Goal: Information Seeking & Learning: Learn about a topic

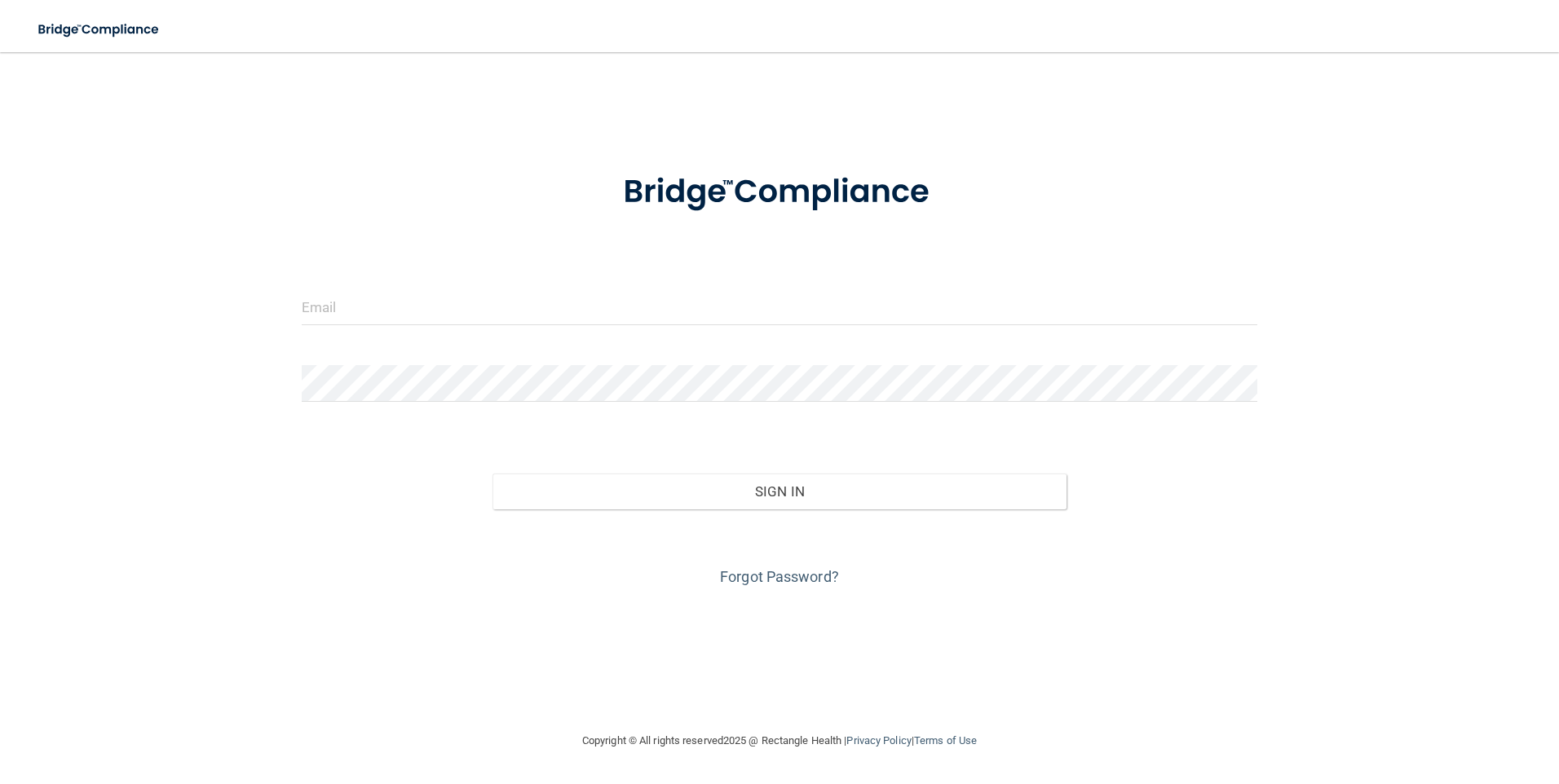
click at [488, 282] on form "Invalid email/password. You don't have permission to access that page. Sign In …" at bounding box center [780, 370] width 956 height 440
click at [430, 318] on input "email" at bounding box center [780, 306] width 956 height 37
type input "[PERSON_NAME][EMAIL_ADDRESS][PERSON_NAME][DOMAIN_NAME]"
click at [446, 363] on form "sandra.hanley@timberlanesmile.com Invalid email/password. You don't have permis…" at bounding box center [780, 370] width 956 height 440
click at [797, 573] on link "Forgot Password?" at bounding box center [779, 576] width 119 height 17
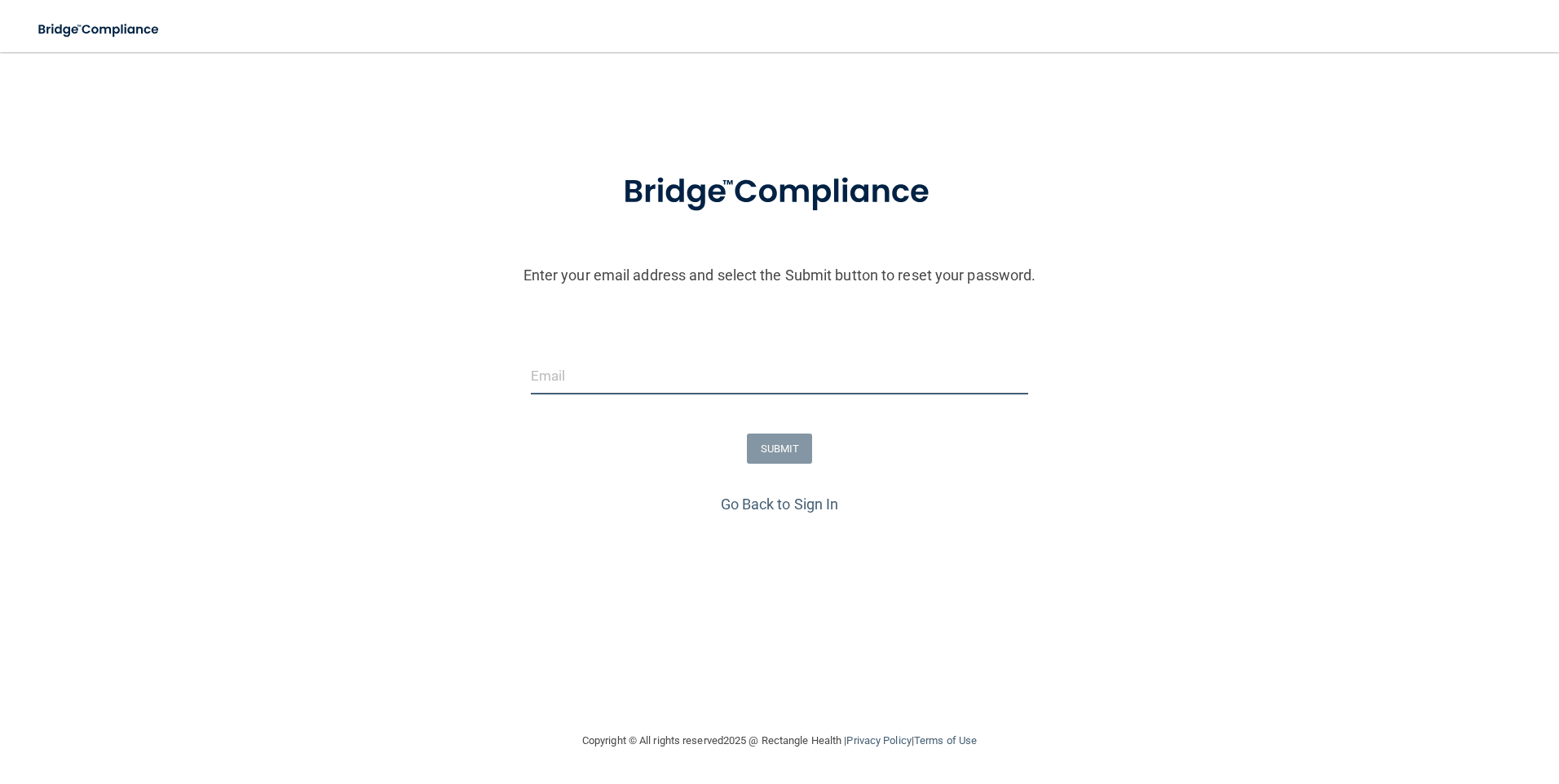
click at [691, 378] on input "email" at bounding box center [780, 376] width 499 height 37
type input "[PERSON_NAME][EMAIL_ADDRESS][PERSON_NAME][DOMAIN_NAME]"
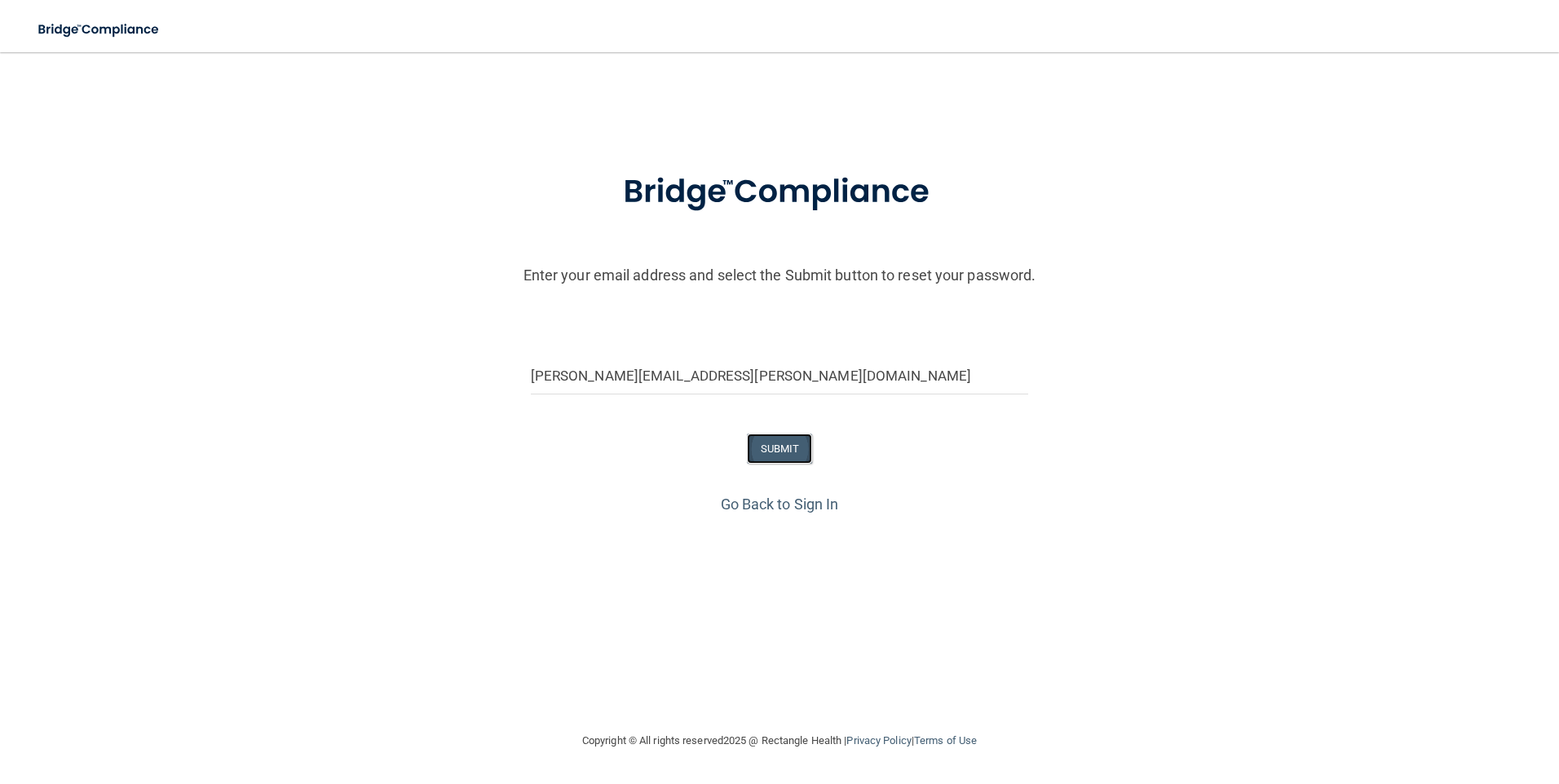
click at [792, 446] on button "SUBMIT" at bounding box center [780, 449] width 66 height 30
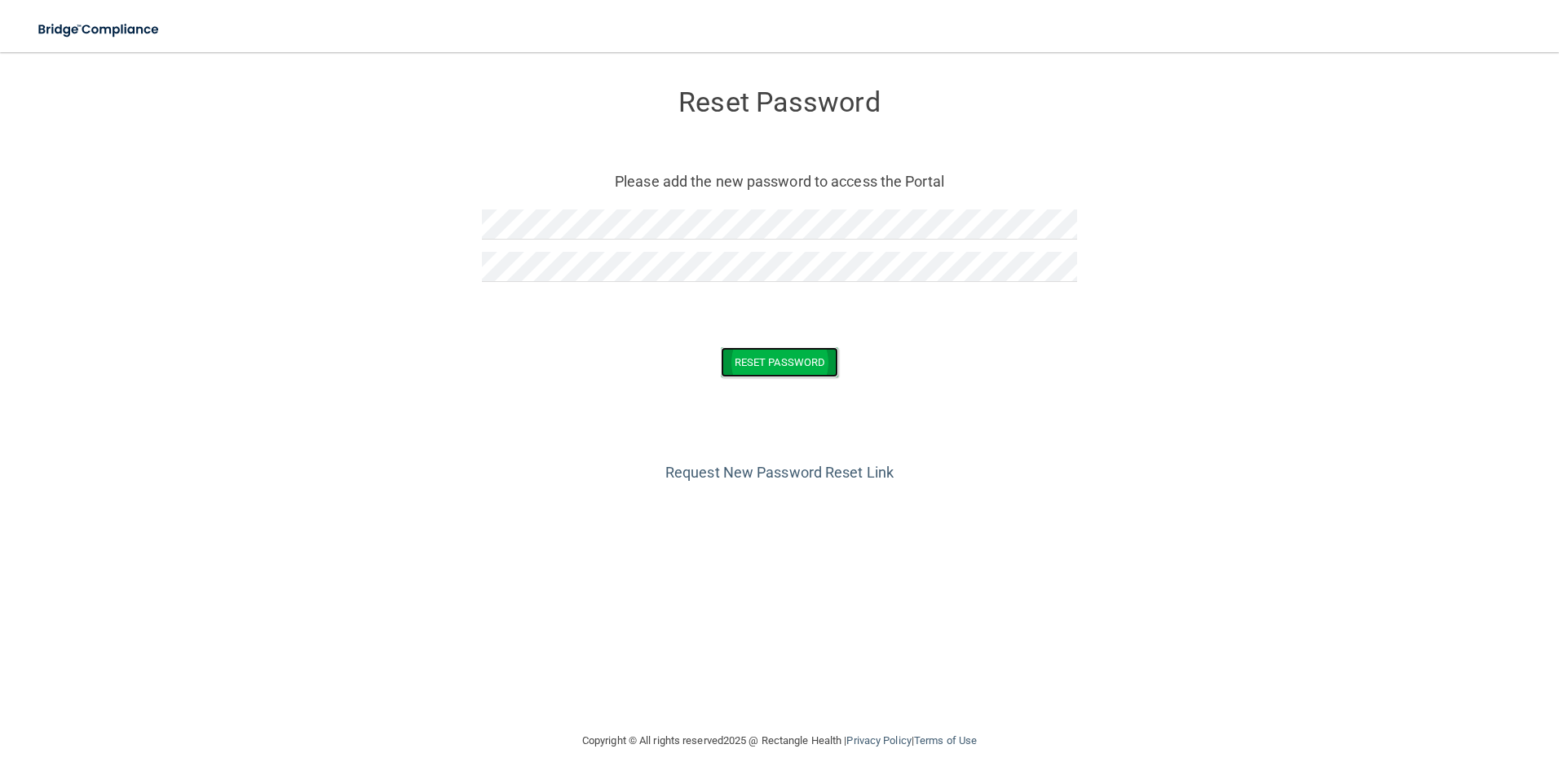
click at [785, 371] on button "Reset Password" at bounding box center [779, 363] width 117 height 30
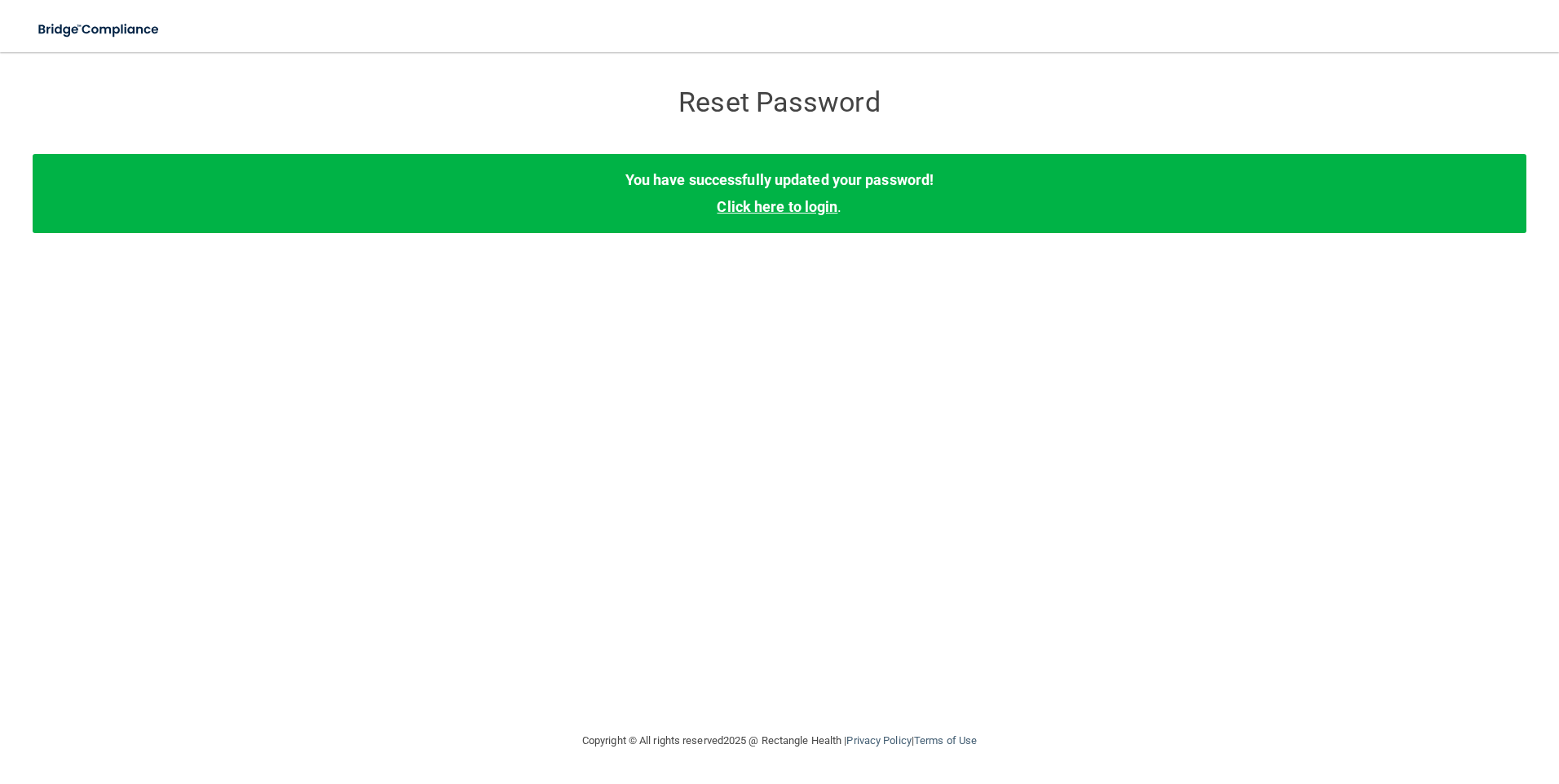
click at [778, 201] on link "Click here to login" at bounding box center [776, 206] width 121 height 17
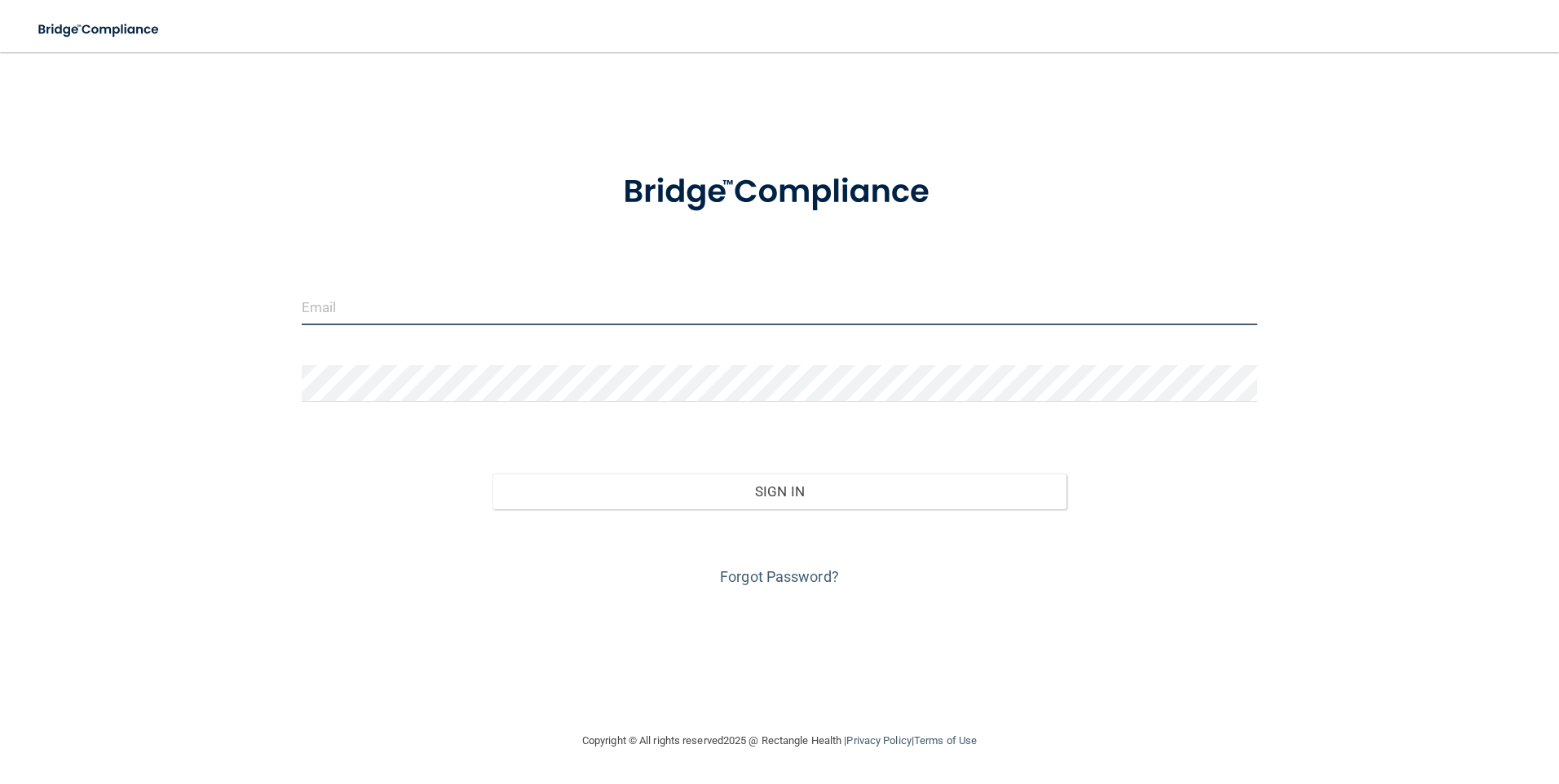
type input "[PERSON_NAME][EMAIL_ADDRESS][PERSON_NAME][DOMAIN_NAME]"
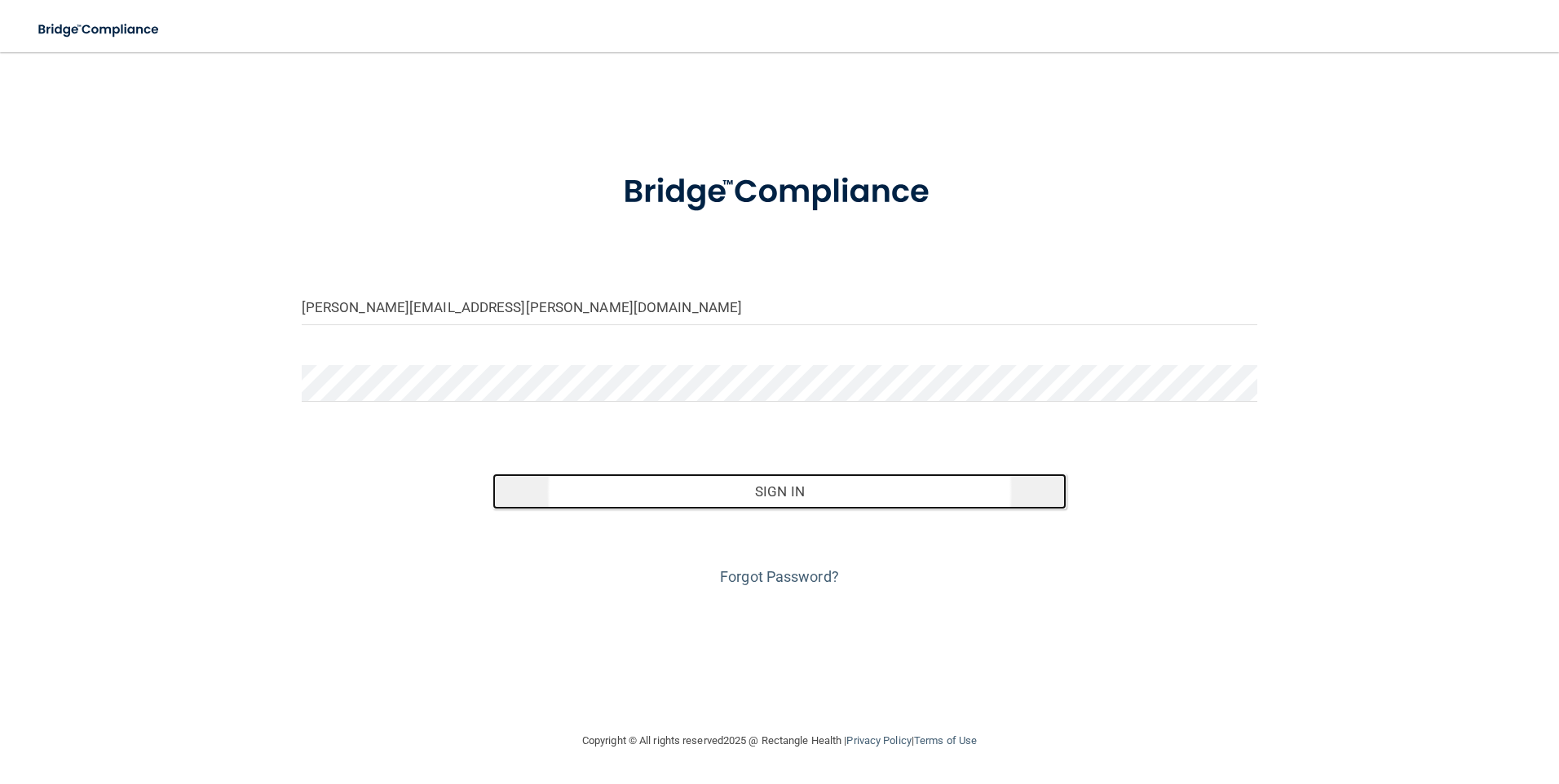
click at [826, 489] on button "Sign In" at bounding box center [779, 491] width 574 height 36
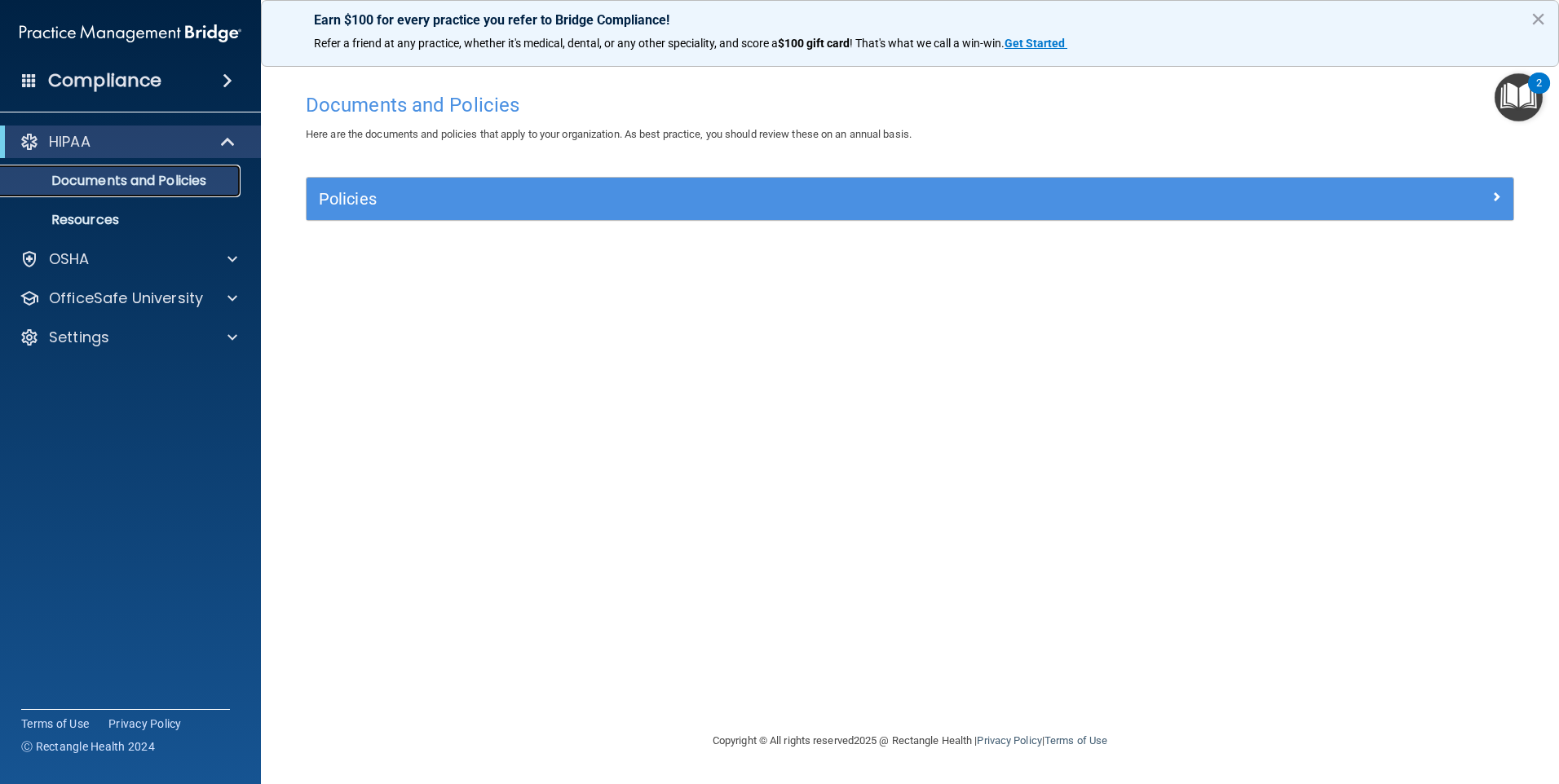
click at [127, 187] on p "Documents and Policies" at bounding box center [122, 180] width 222 height 16
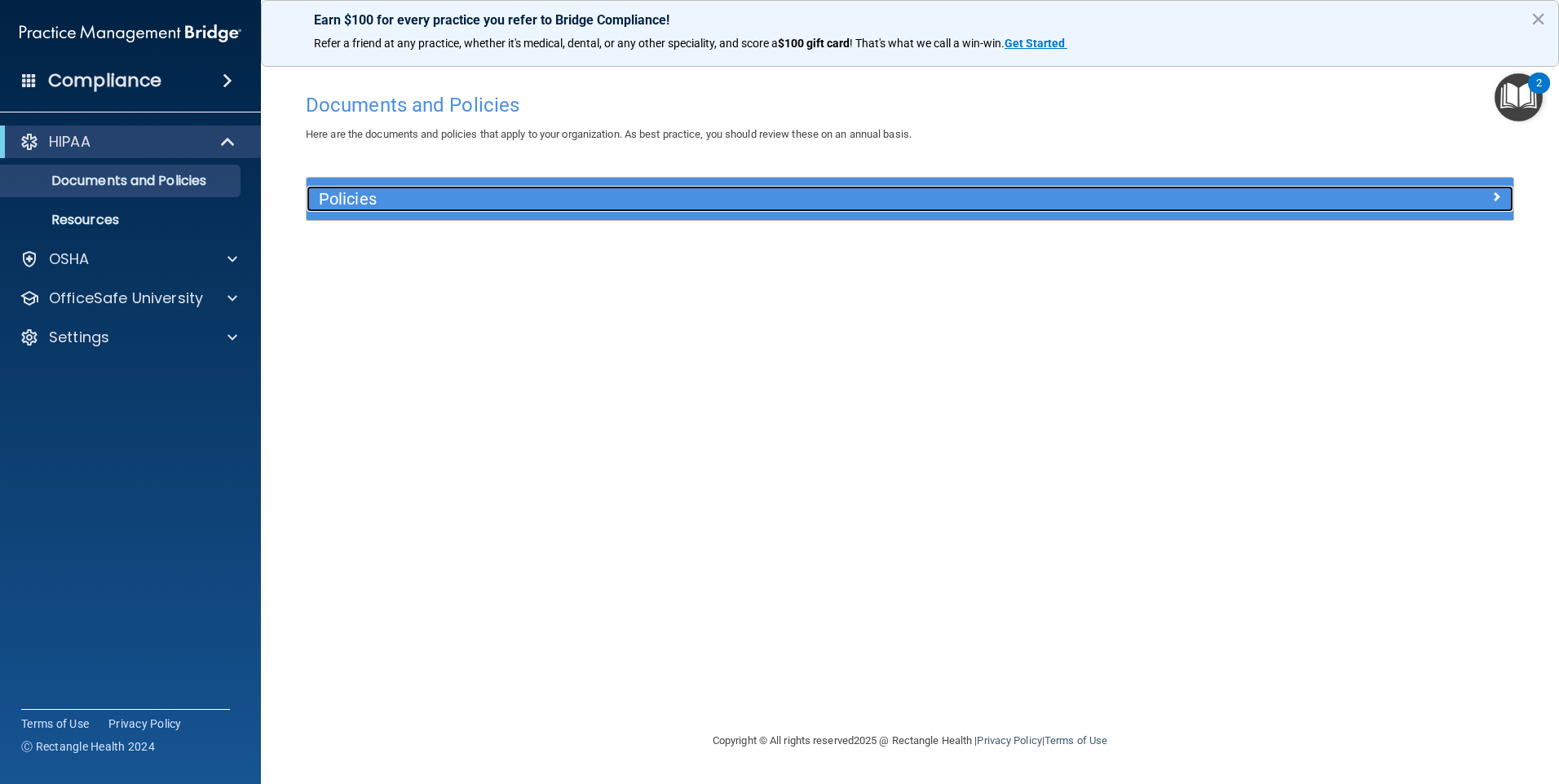
click at [339, 204] on h5 "Policies" at bounding box center [759, 199] width 881 height 18
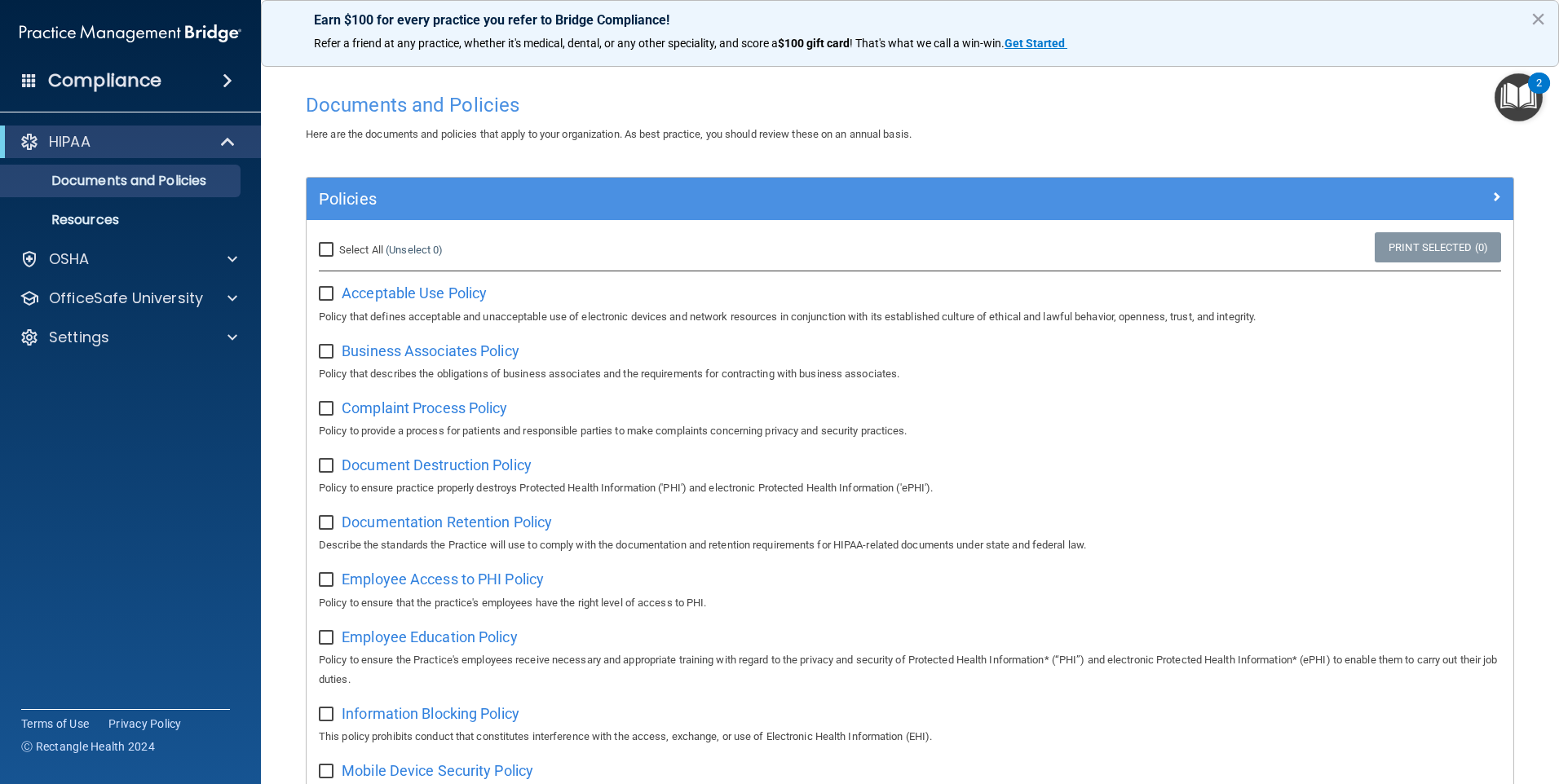
click at [326, 249] on input "Select All (Unselect 0) Unselect All" at bounding box center [328, 250] width 19 height 13
checkbox input "true"
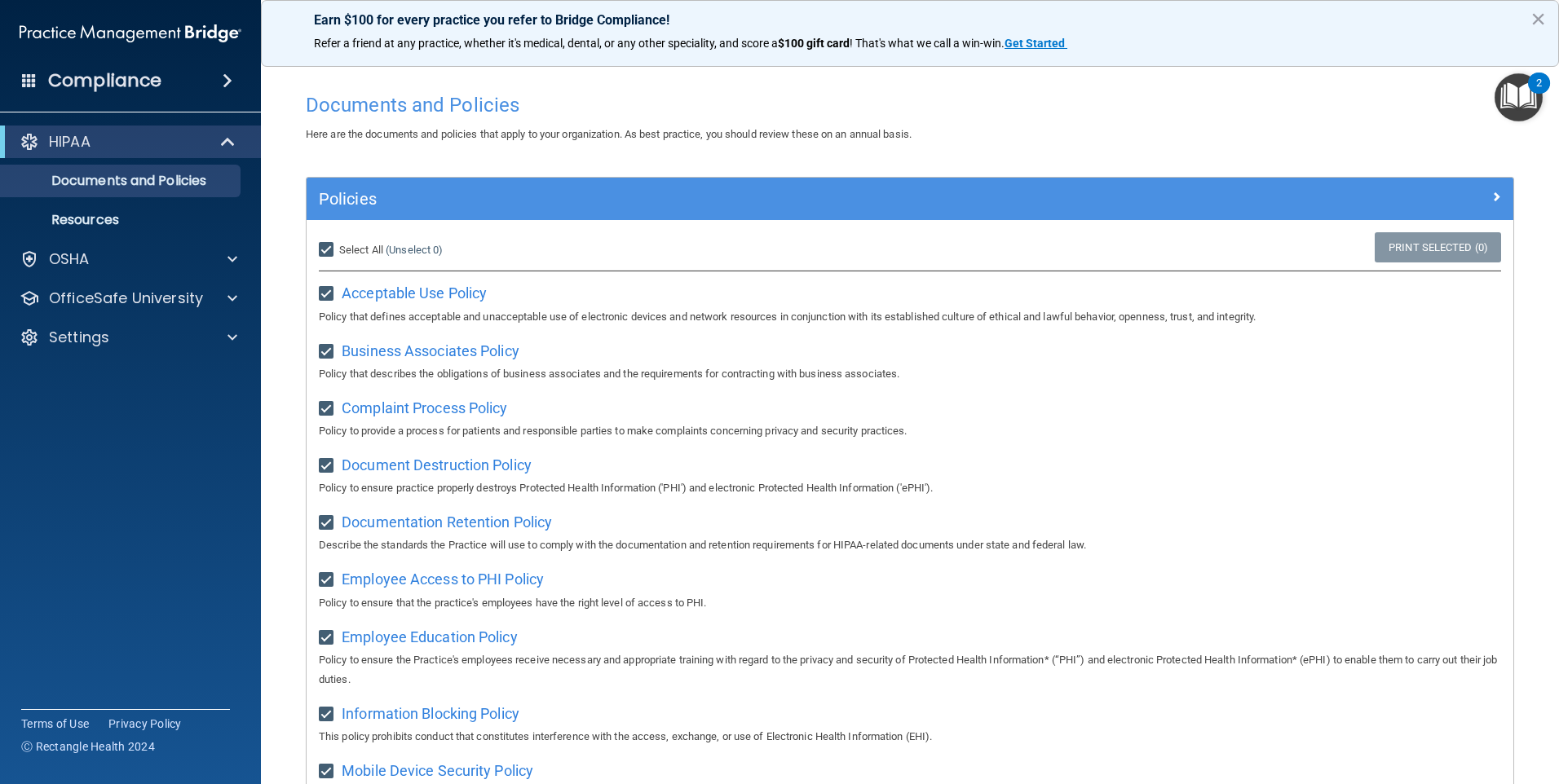
checkbox input "true"
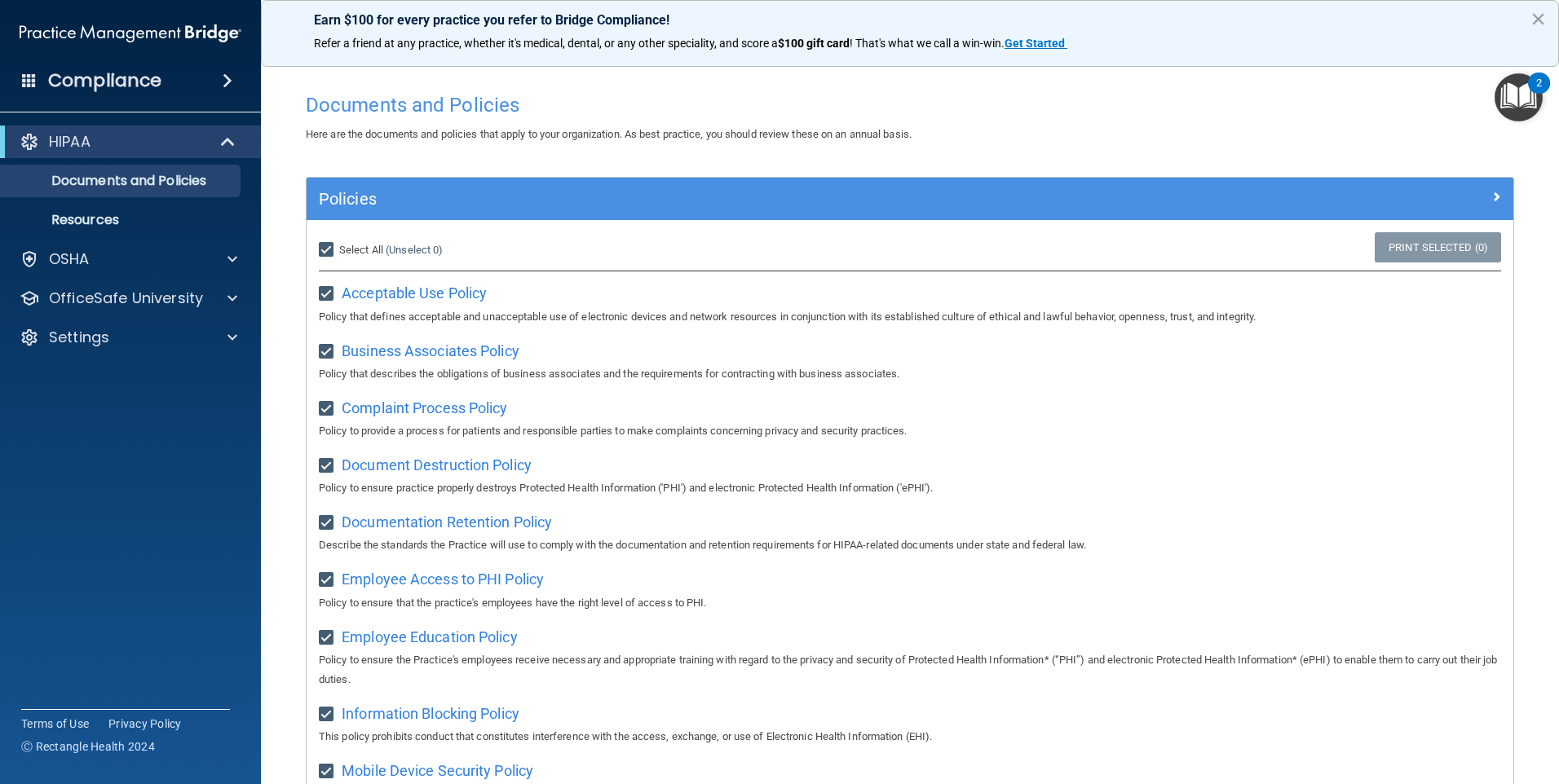
checkbox input "true"
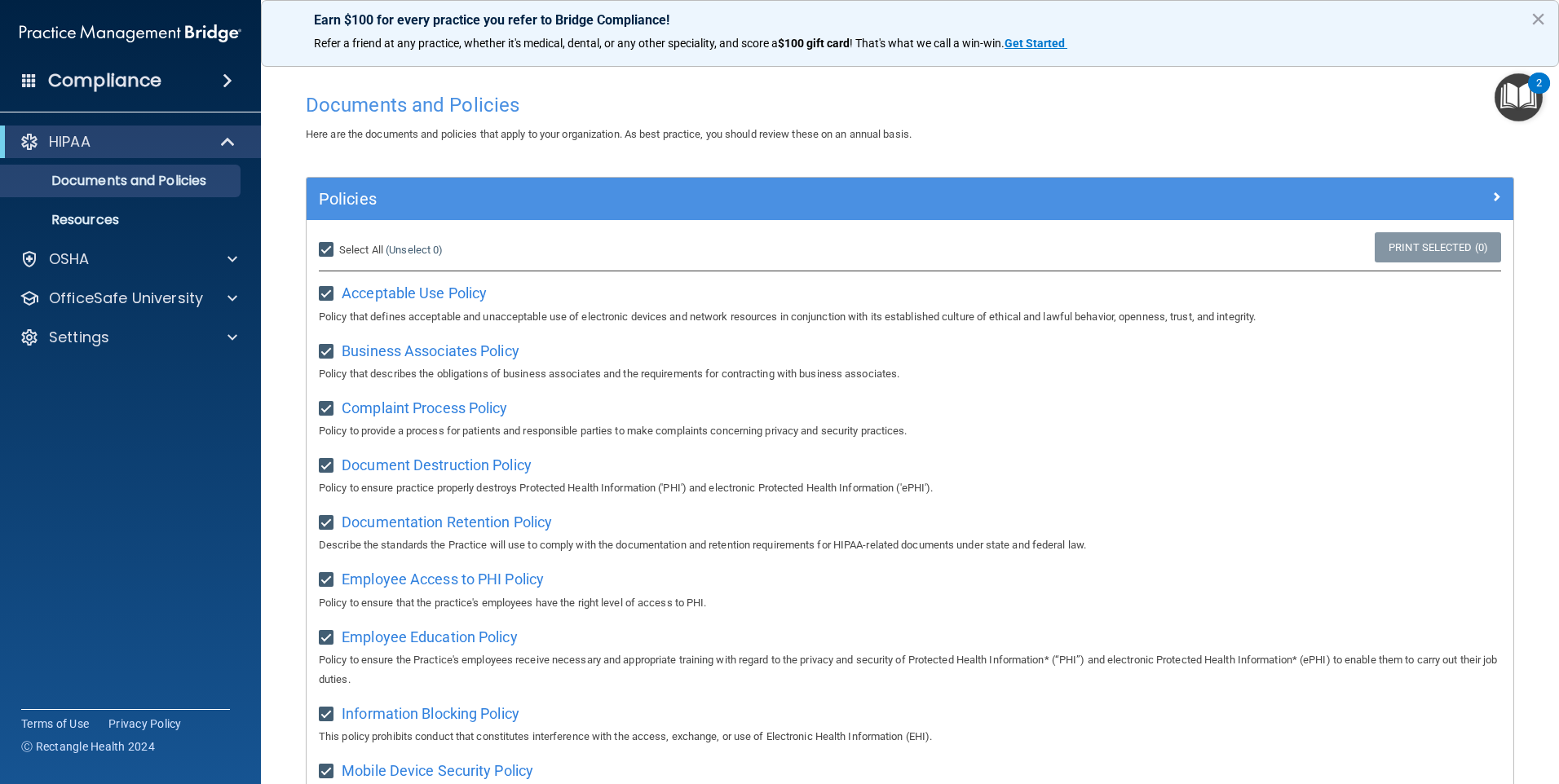
checkbox input "true"
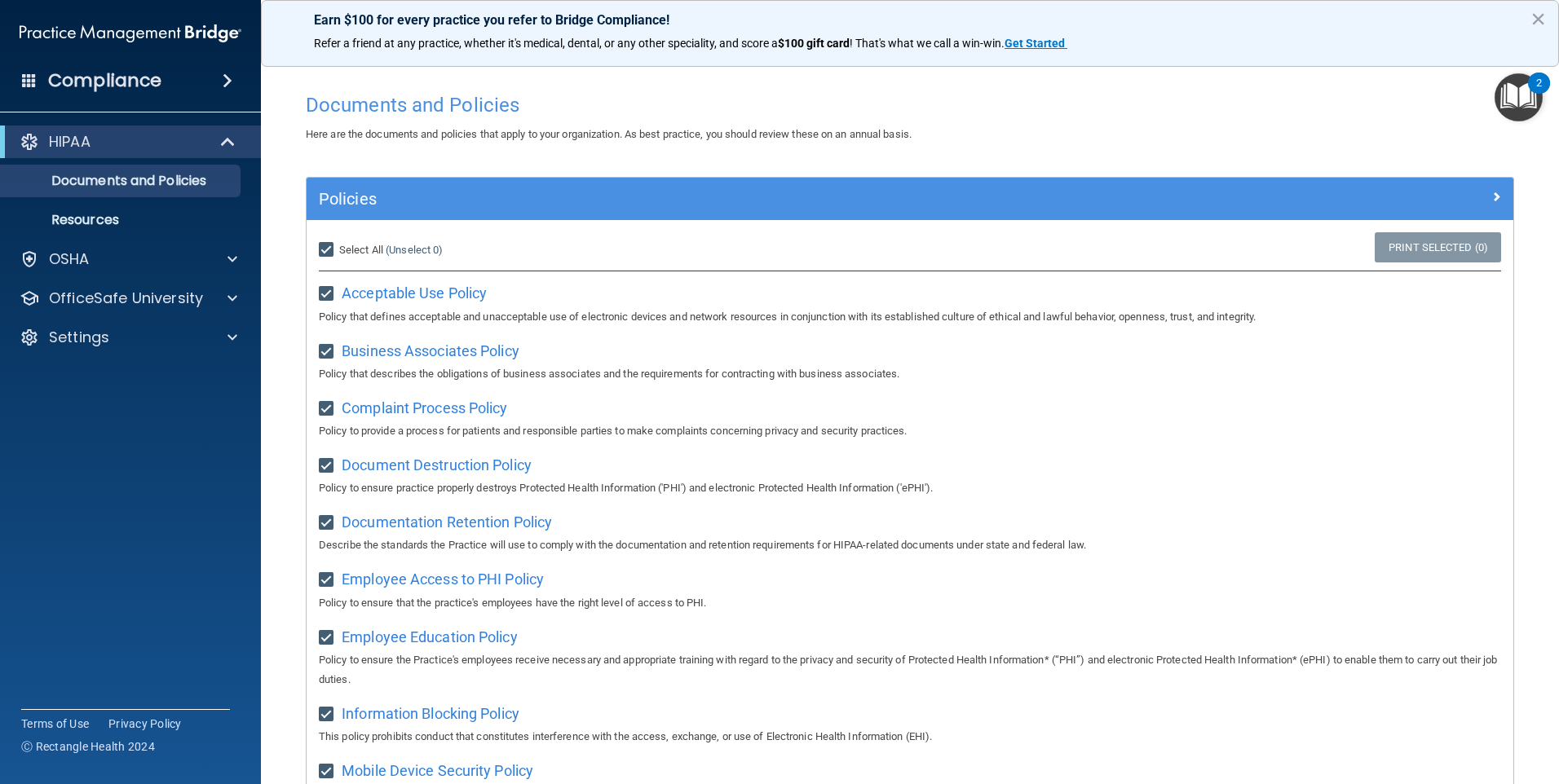
checkbox input "true"
click at [398, 297] on span "Acceptable Use Policy" at bounding box center [414, 292] width 145 height 17
click at [402, 355] on span "Business Associates Policy" at bounding box center [430, 350] width 178 height 17
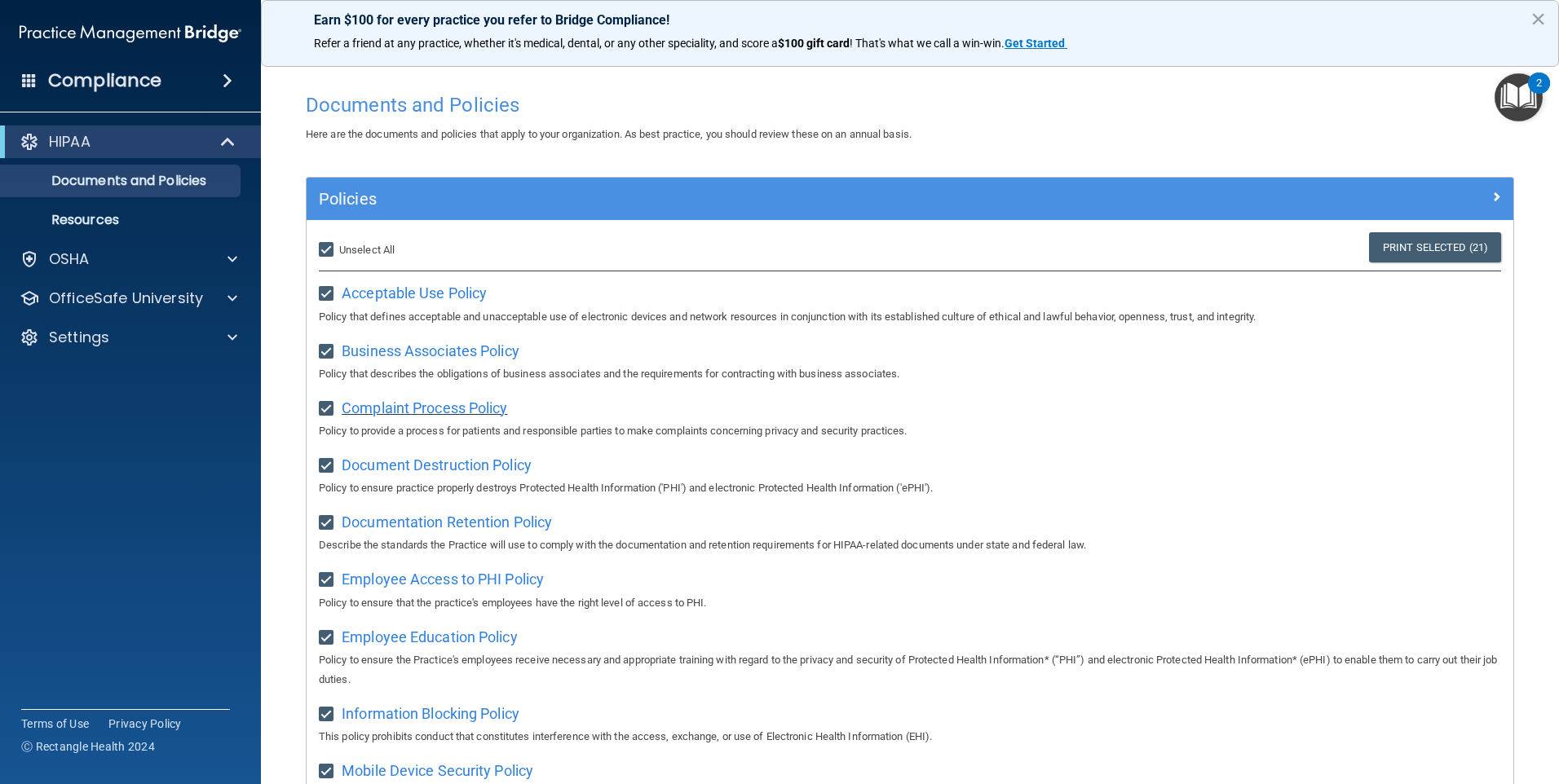
click at [396, 410] on span "Complaint Process Policy" at bounding box center [423, 407] width 165 height 17
click at [466, 471] on span "Document Destruction Policy" at bounding box center [436, 464] width 190 height 17
click at [474, 528] on span "Documentation Retention Policy" at bounding box center [446, 521] width 210 height 17
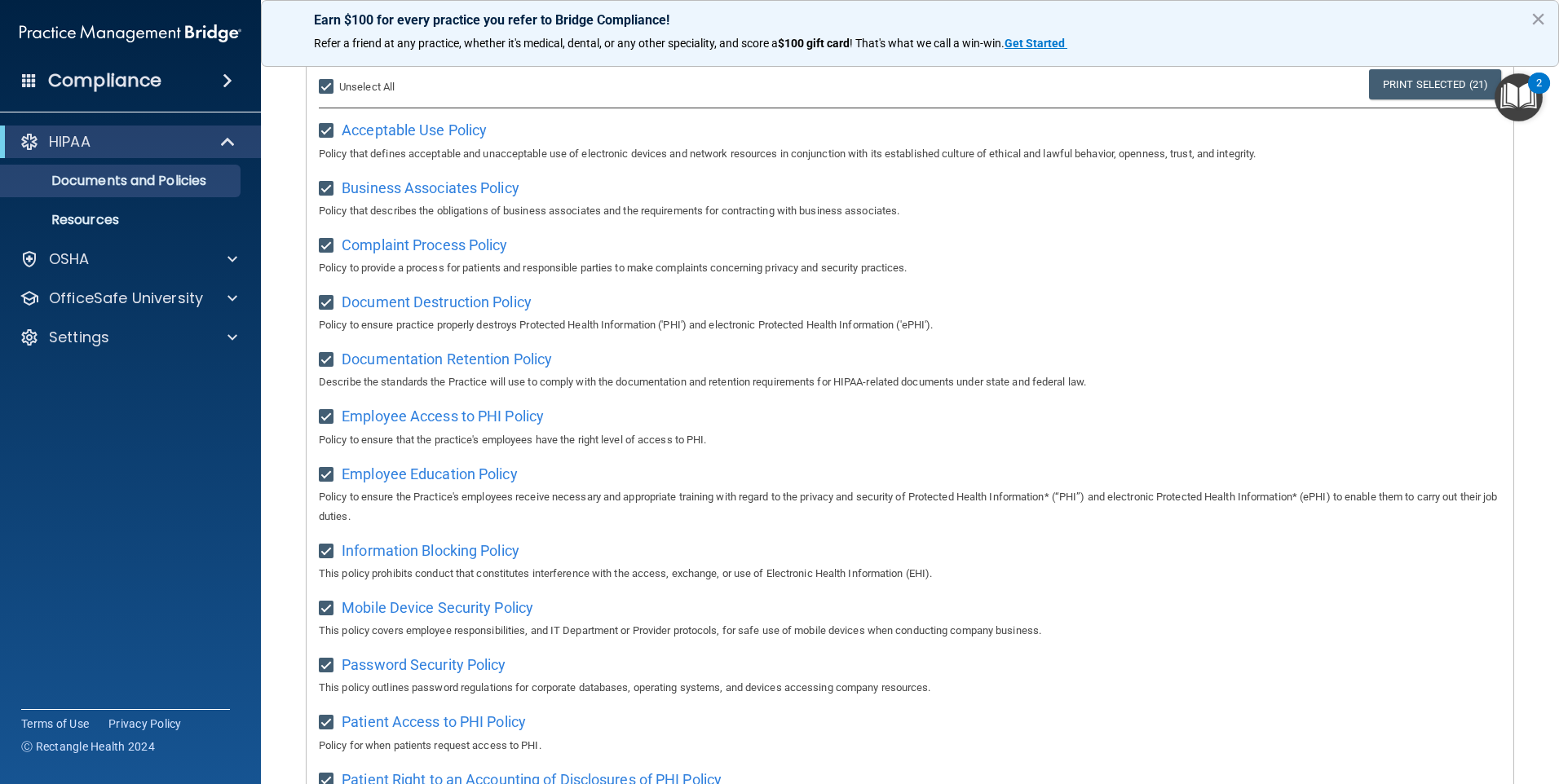
scroll to position [245, 0]
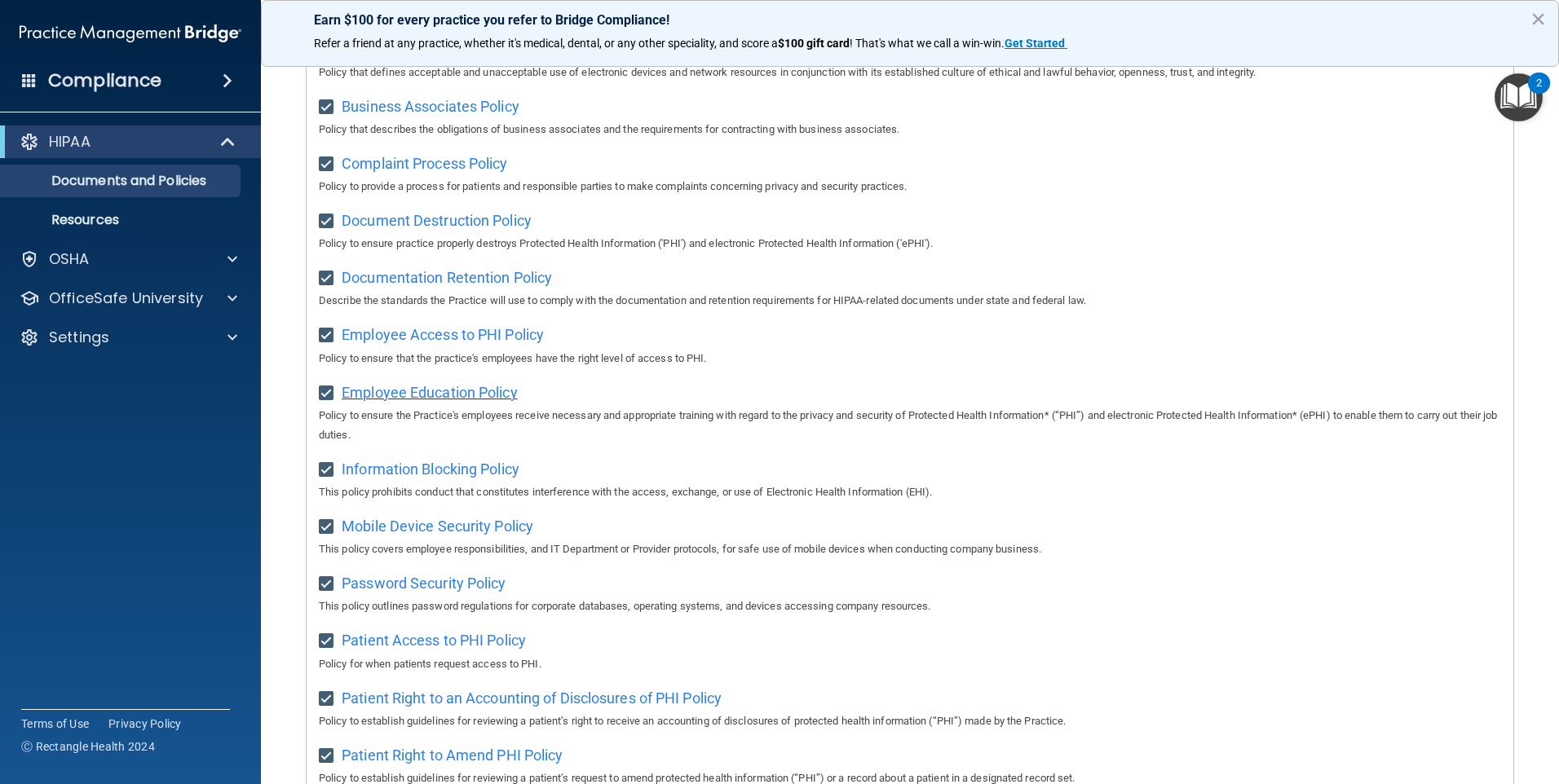
click at [472, 392] on span "Employee Education Policy" at bounding box center [429, 392] width 176 height 17
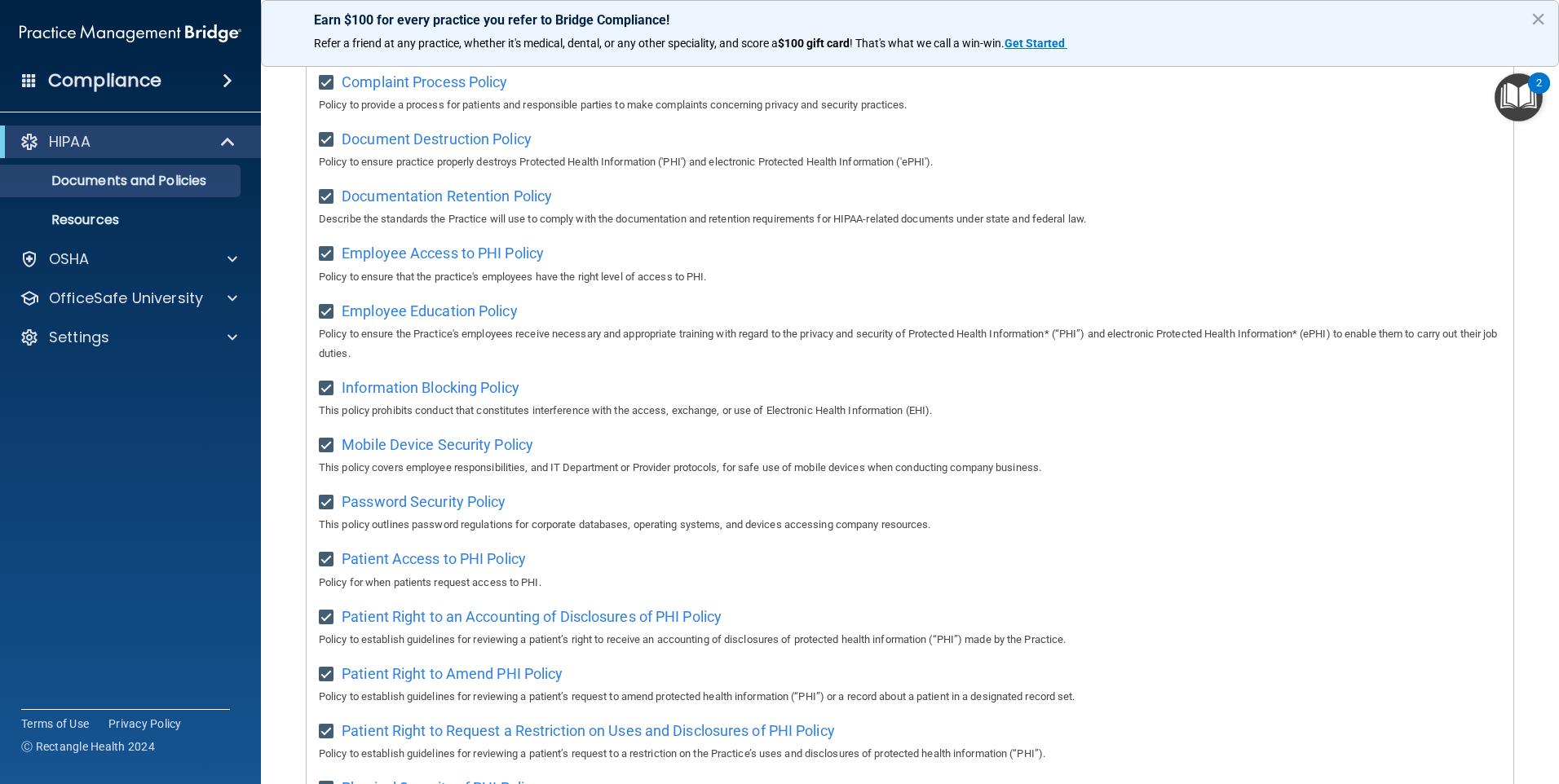
scroll to position [0, 0]
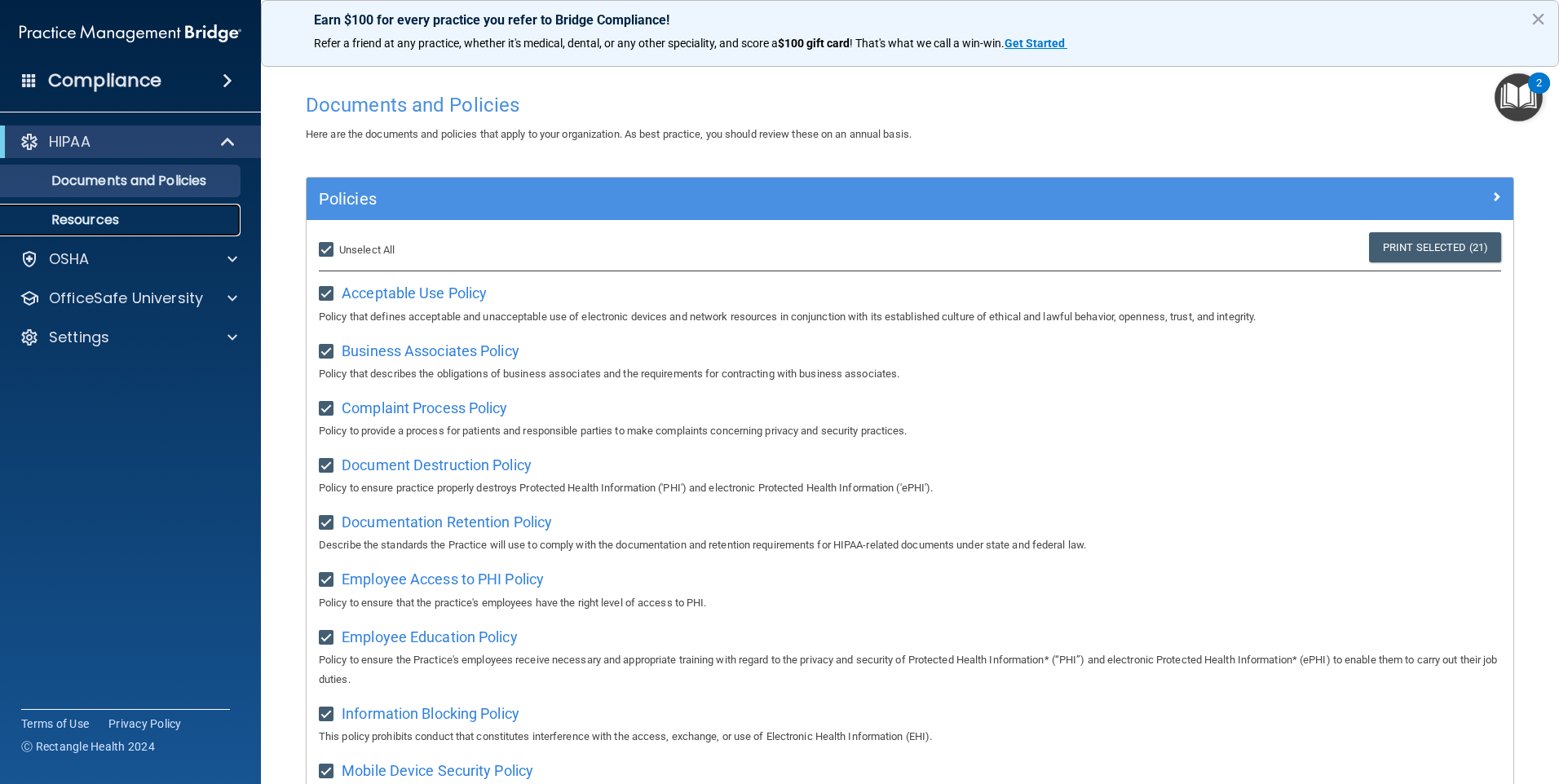
click at [57, 214] on p "Resources" at bounding box center [122, 220] width 222 height 16
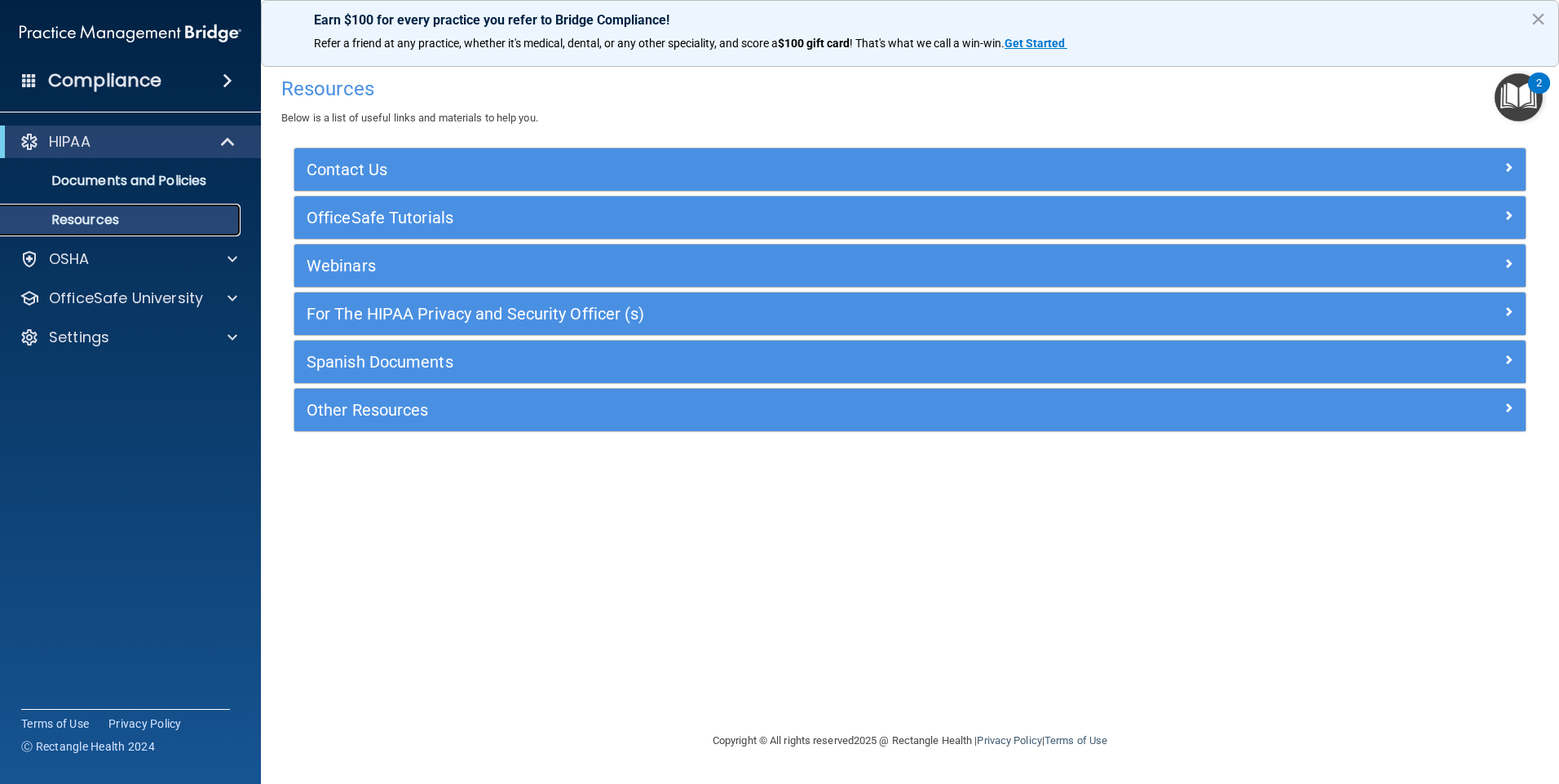
click at [71, 212] on p "Resources" at bounding box center [122, 220] width 222 height 16
click at [137, 172] on p "Documents and Policies" at bounding box center [122, 180] width 222 height 16
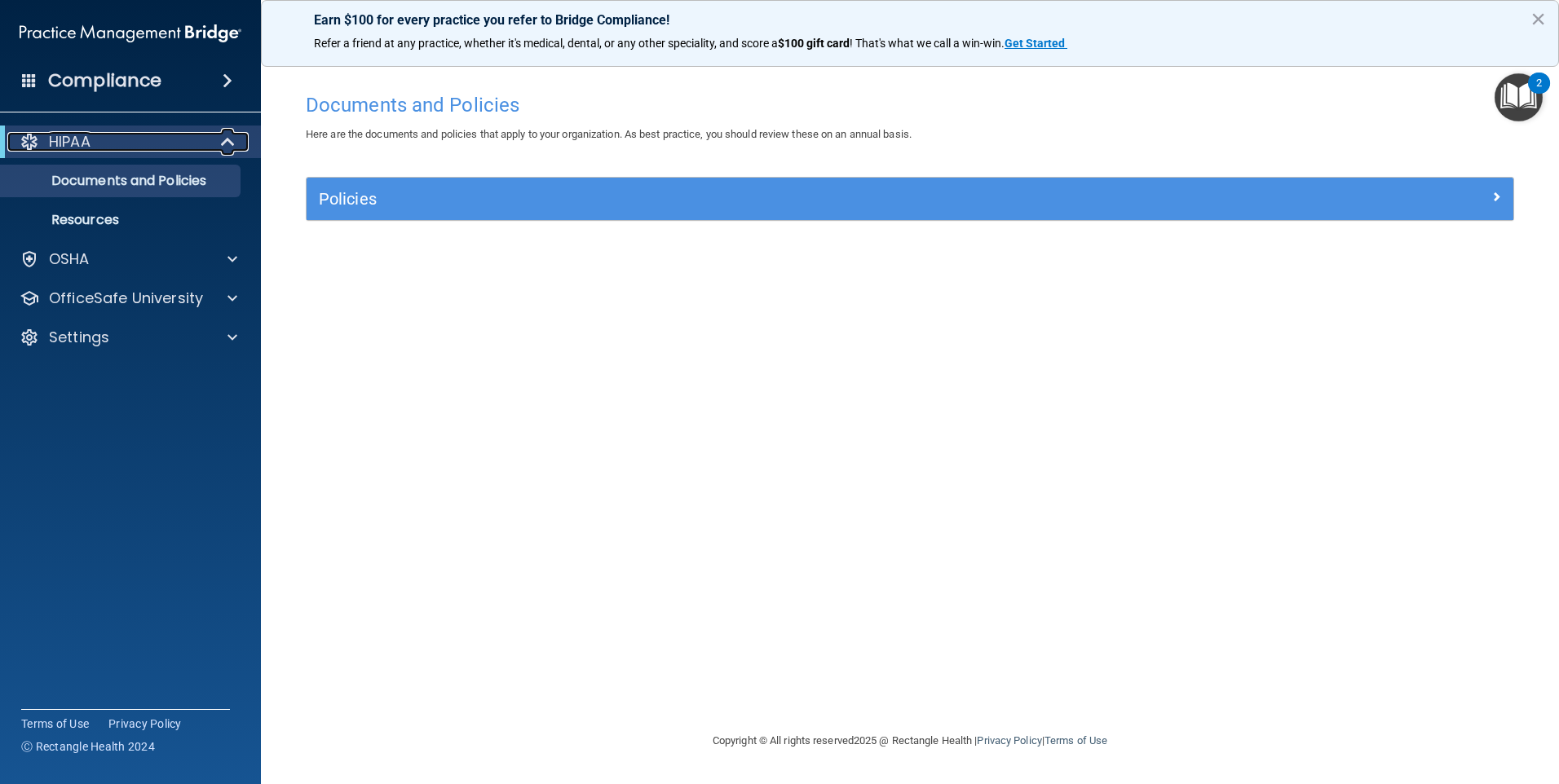
click at [174, 145] on div "HIPAA" at bounding box center [107, 142] width 201 height 20
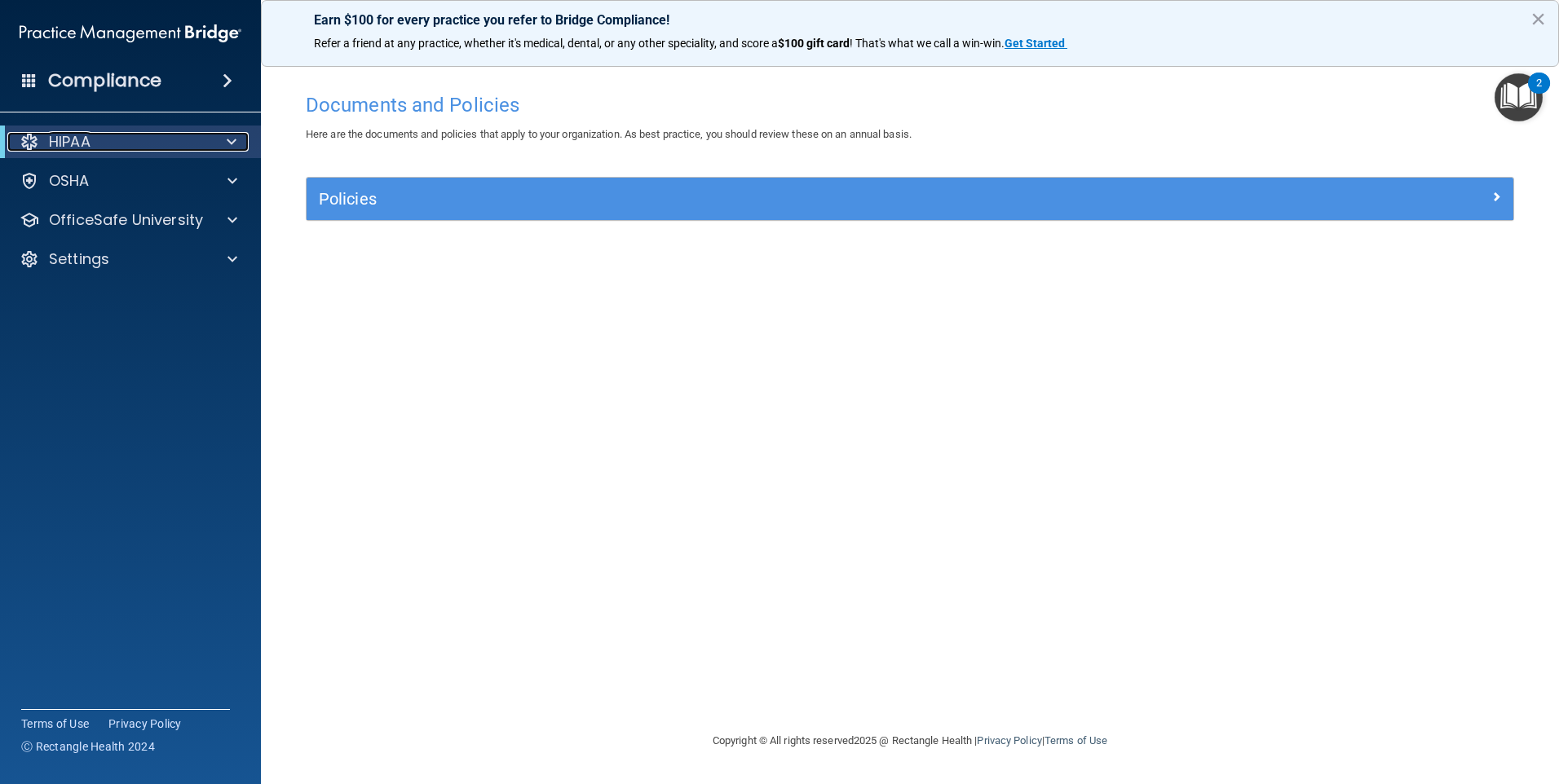
click at [174, 145] on div "HIPAA" at bounding box center [107, 142] width 201 height 20
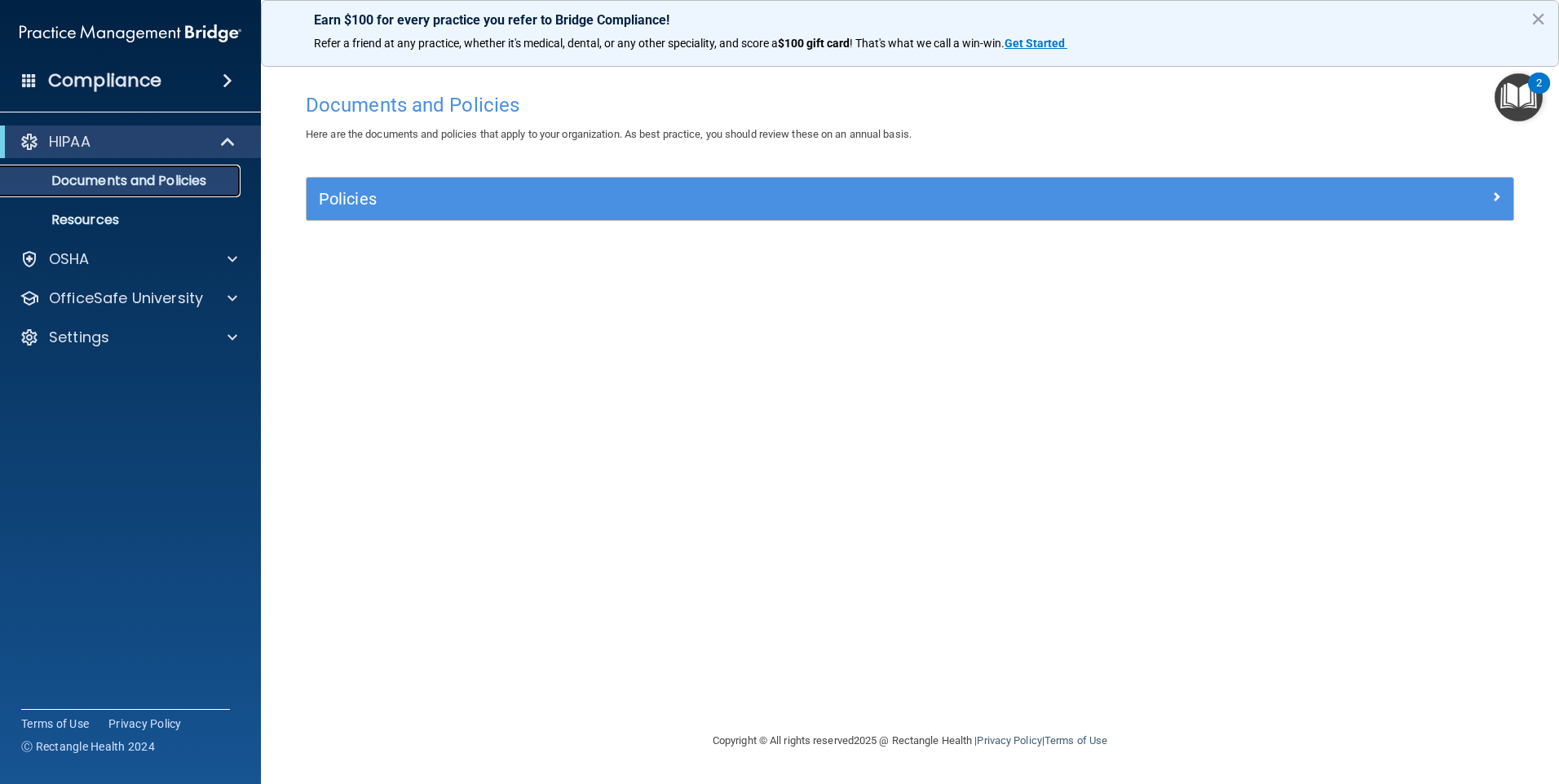
click at [58, 187] on p "Documents and Policies" at bounding box center [122, 180] width 222 height 16
click at [86, 187] on p "Documents and Policies" at bounding box center [122, 180] width 222 height 16
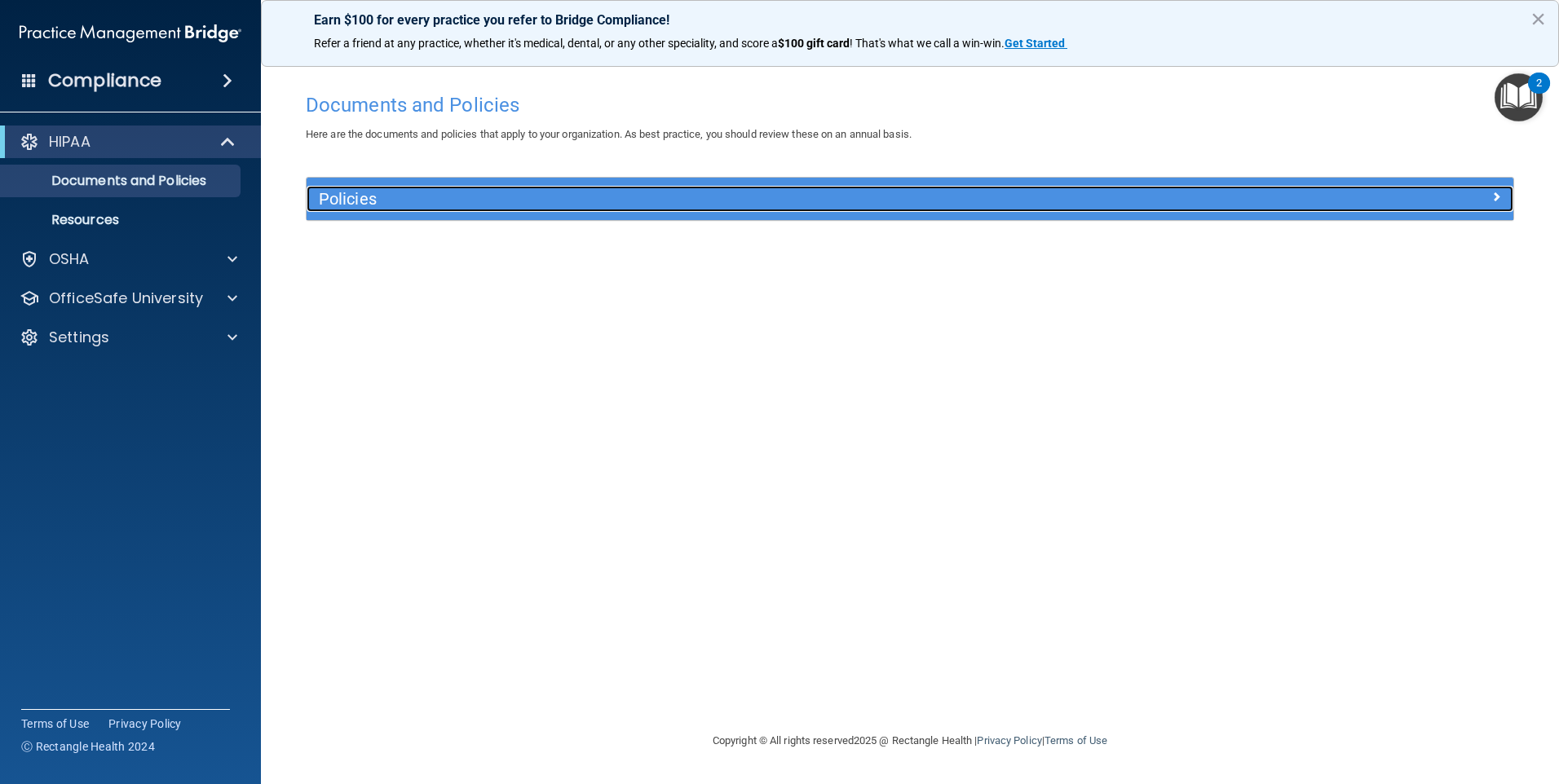
click at [631, 193] on h5 "Policies" at bounding box center [759, 199] width 881 height 18
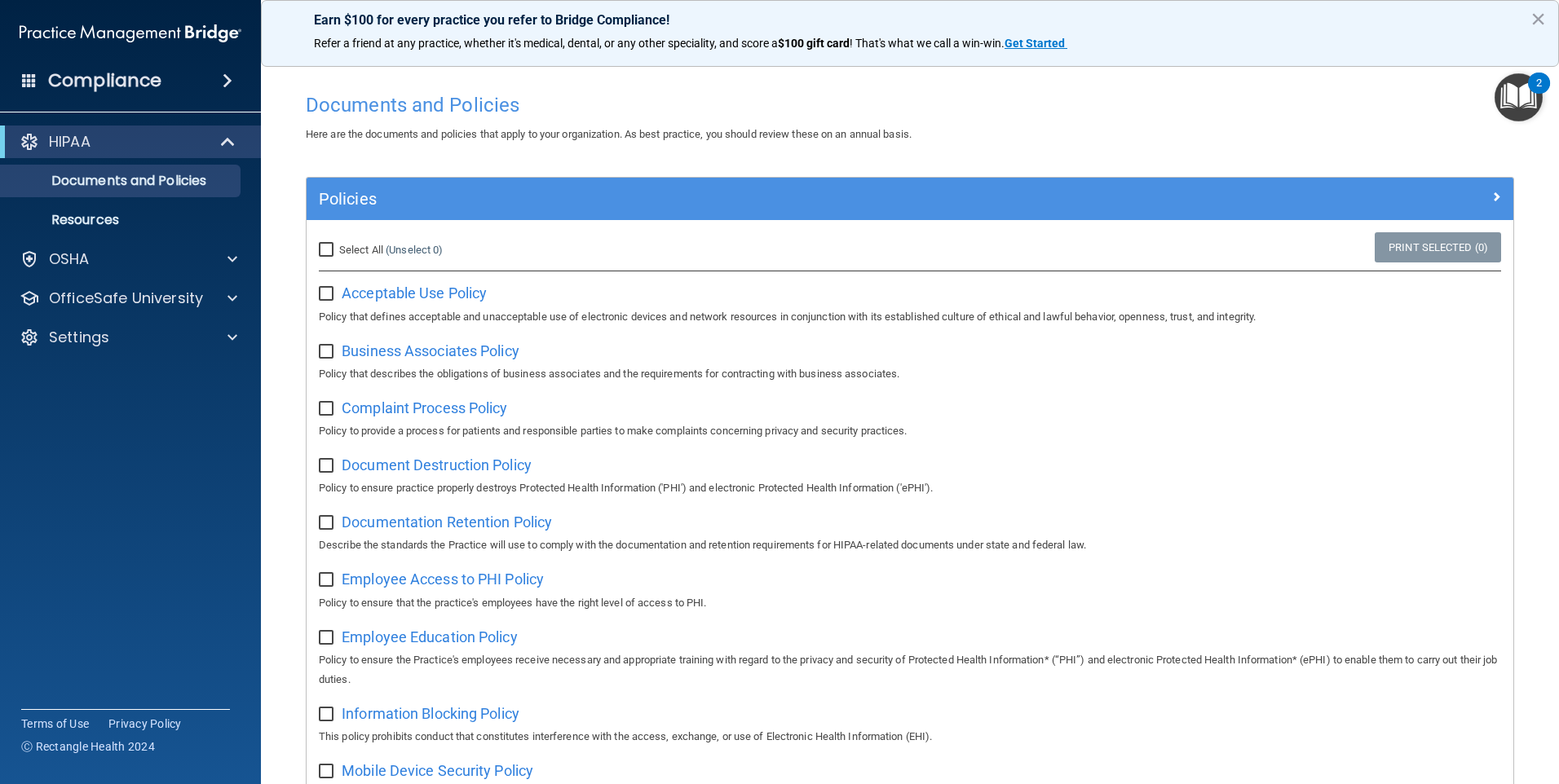
click at [147, 88] on h4 "Compliance" at bounding box center [105, 81] width 113 height 23
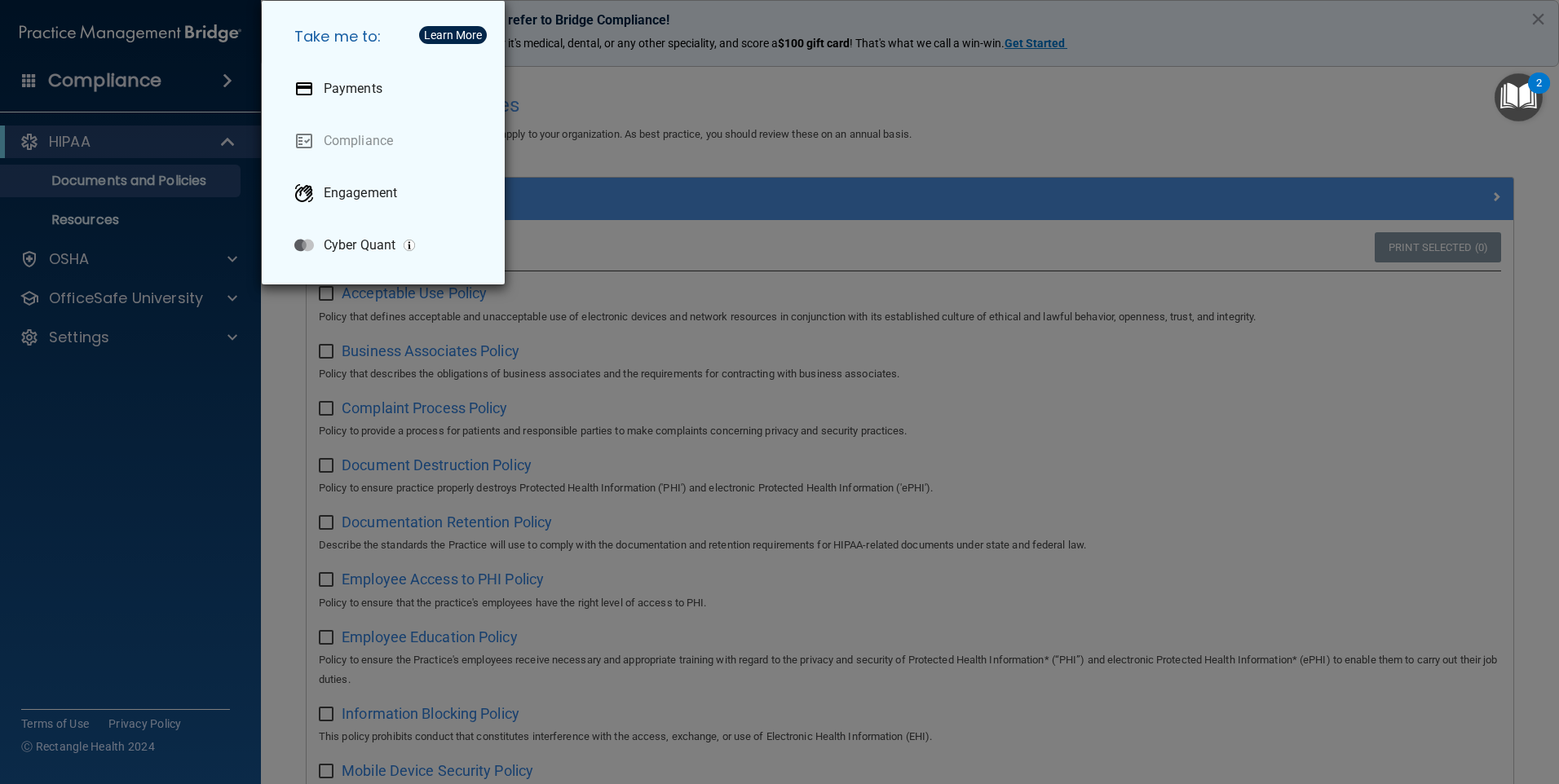
click at [147, 88] on div "Take me to: Payments Compliance Engagement Cyber Quant" at bounding box center [779, 392] width 1559 height 784
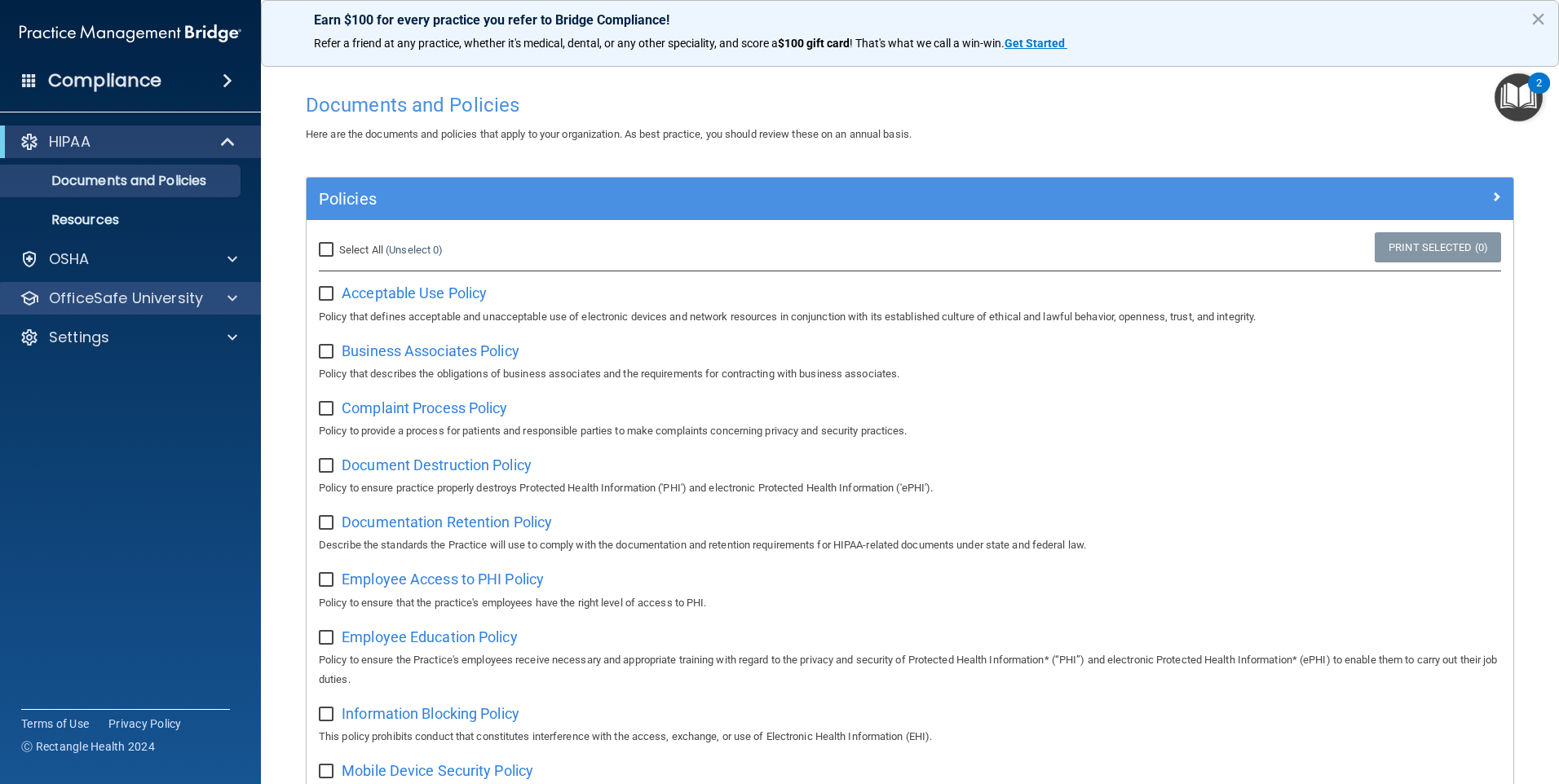
click at [59, 285] on div "OfficeSafe University" at bounding box center [130, 298] width 262 height 33
click at [66, 293] on p "OfficeSafe University" at bounding box center [126, 298] width 154 height 20
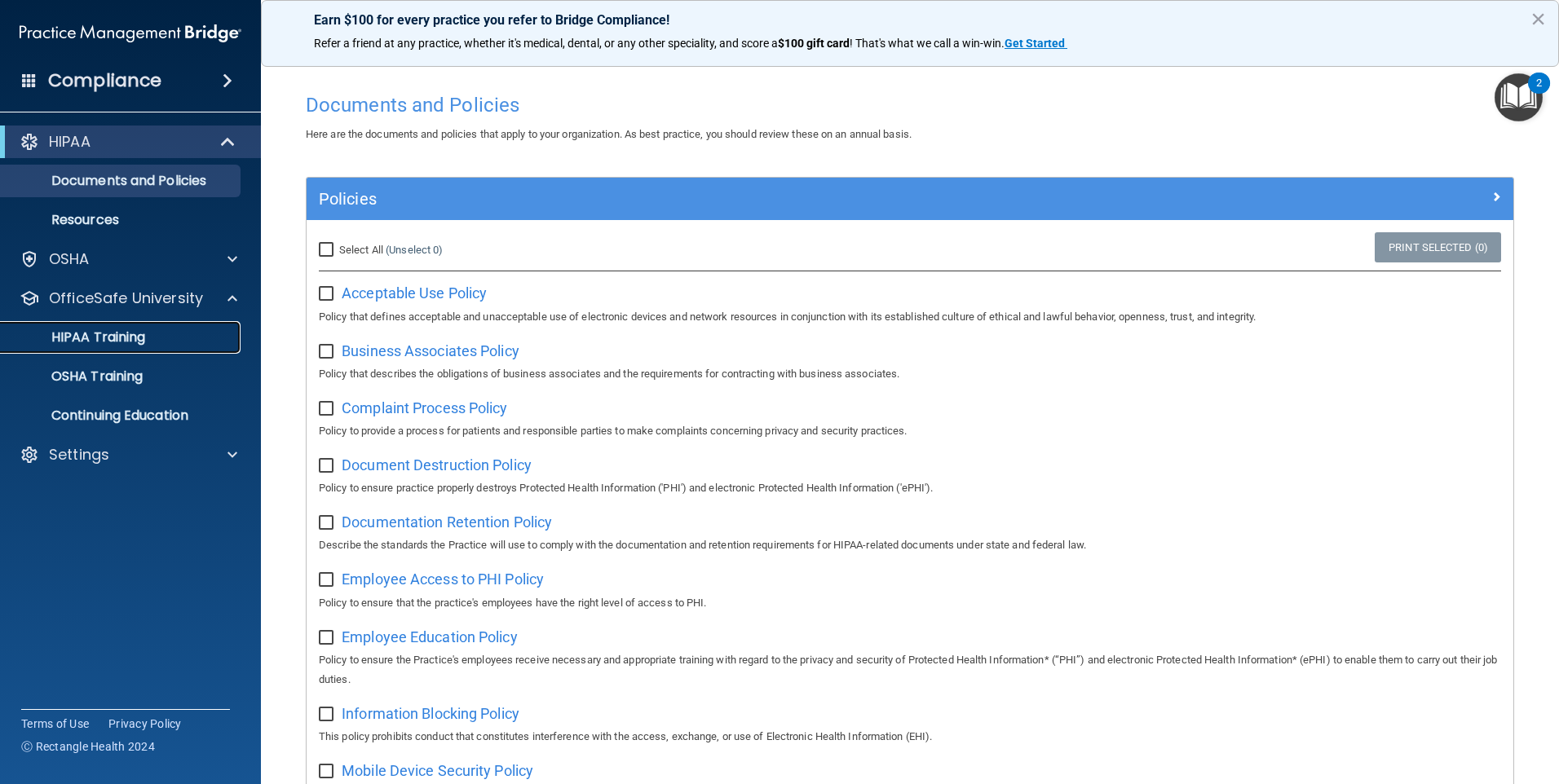
click at [70, 331] on p "HIPAA Training" at bounding box center [78, 338] width 135 height 16
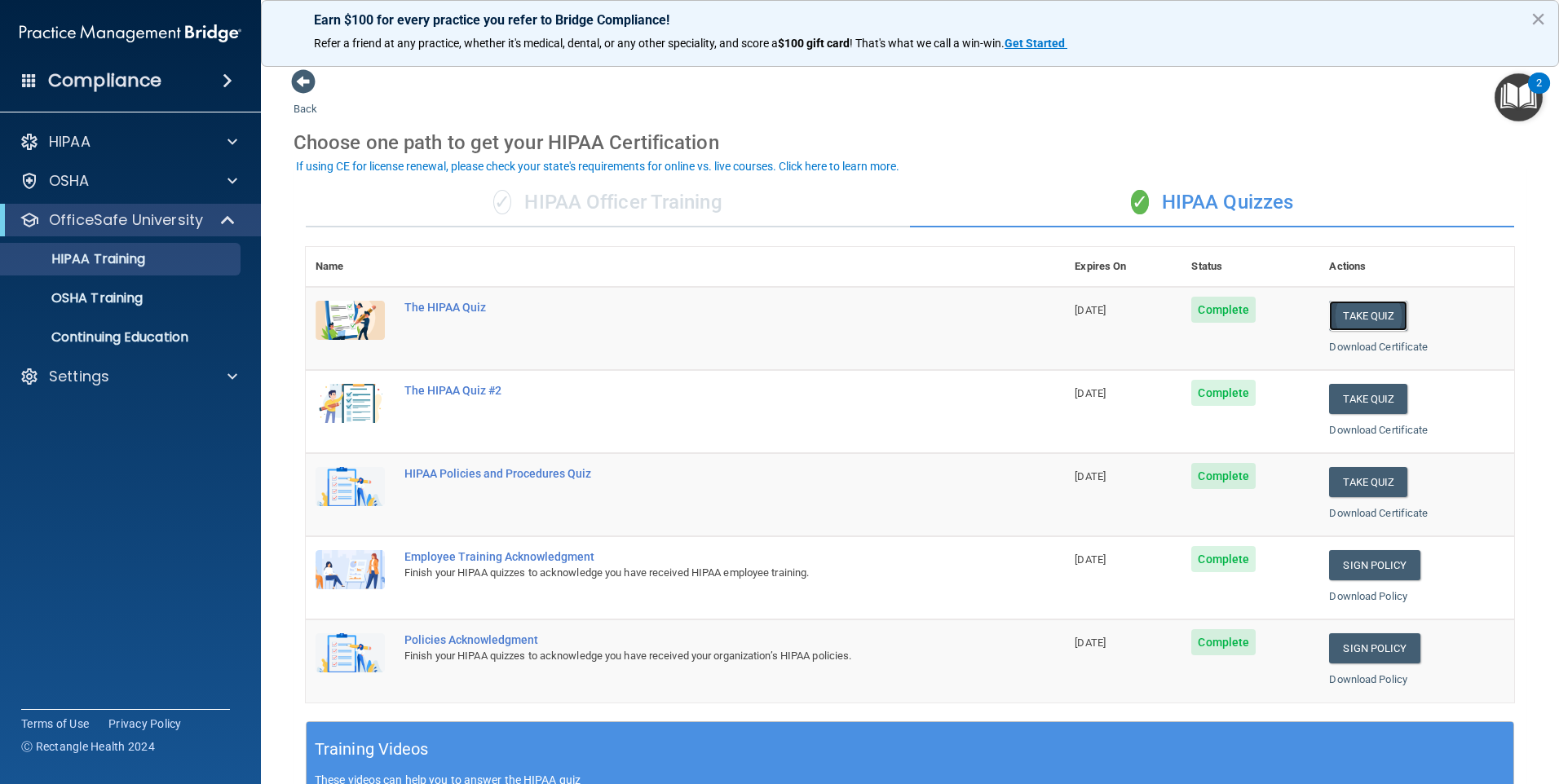
click at [1360, 313] on button "Take Quiz" at bounding box center [1369, 316] width 79 height 30
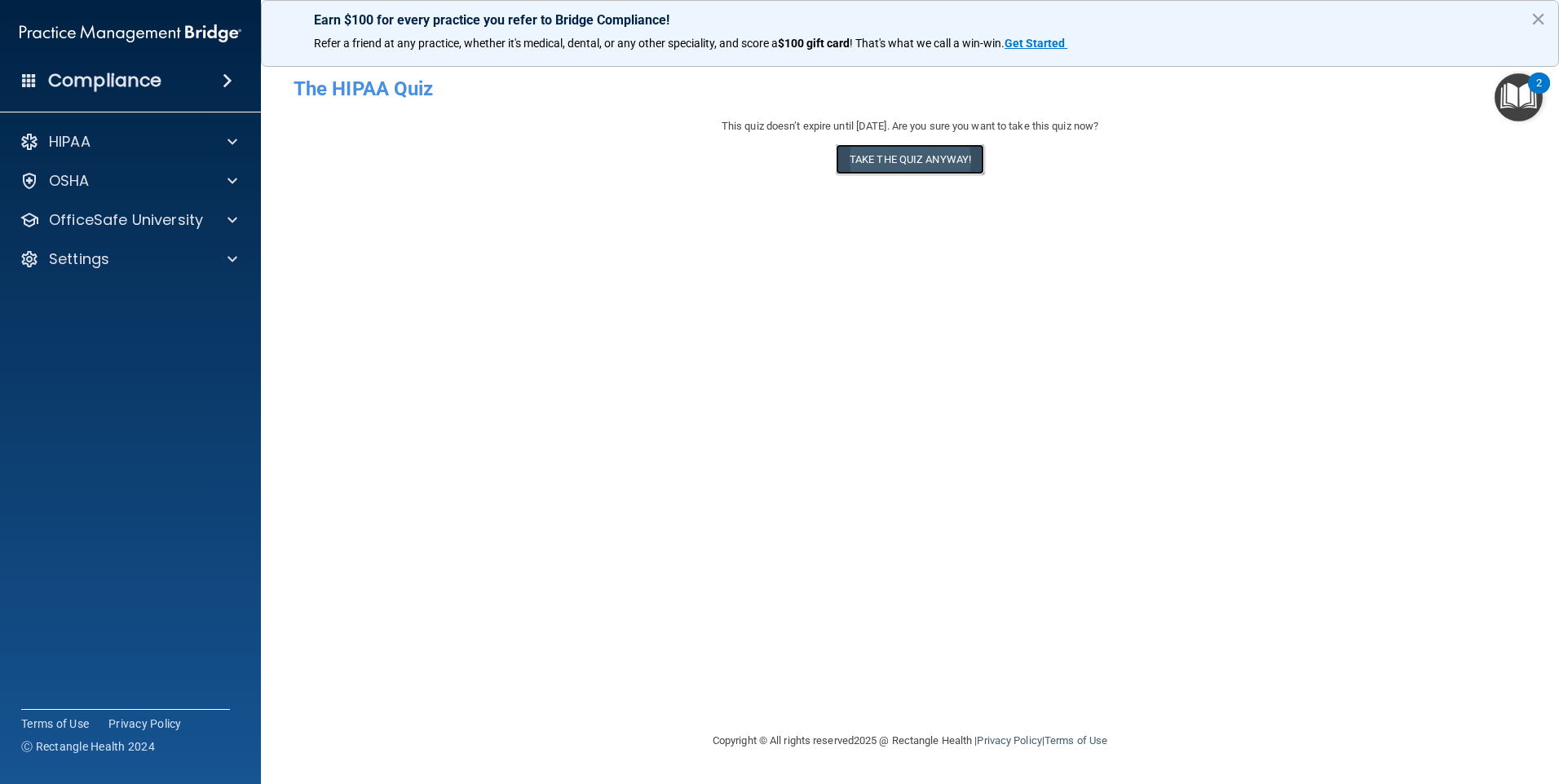
click at [891, 161] on button "Take the quiz anyway!" at bounding box center [909, 160] width 148 height 30
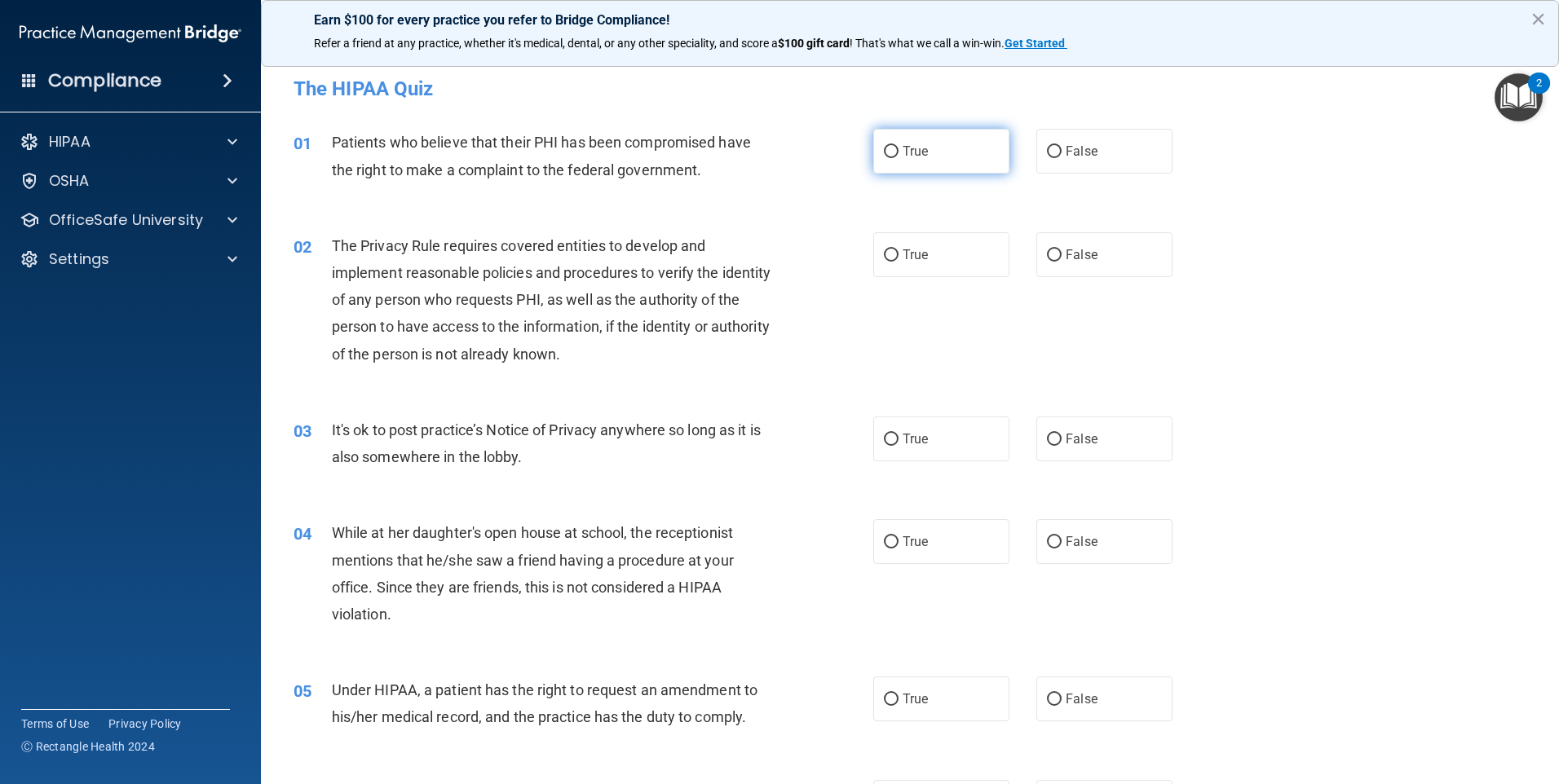
click at [887, 150] on input "True" at bounding box center [891, 152] width 14 height 13
radio input "true"
click at [884, 149] on input "True" at bounding box center [891, 152] width 14 height 13
drag, startPoint x: 675, startPoint y: 152, endPoint x: 733, endPoint y: 64, distance: 105.4
click at [676, 152] on div "Patients who believe that their PHI has been compromised have the right to make…" at bounding box center [557, 155] width 453 height 54
